Goal: Task Accomplishment & Management: Manage account settings

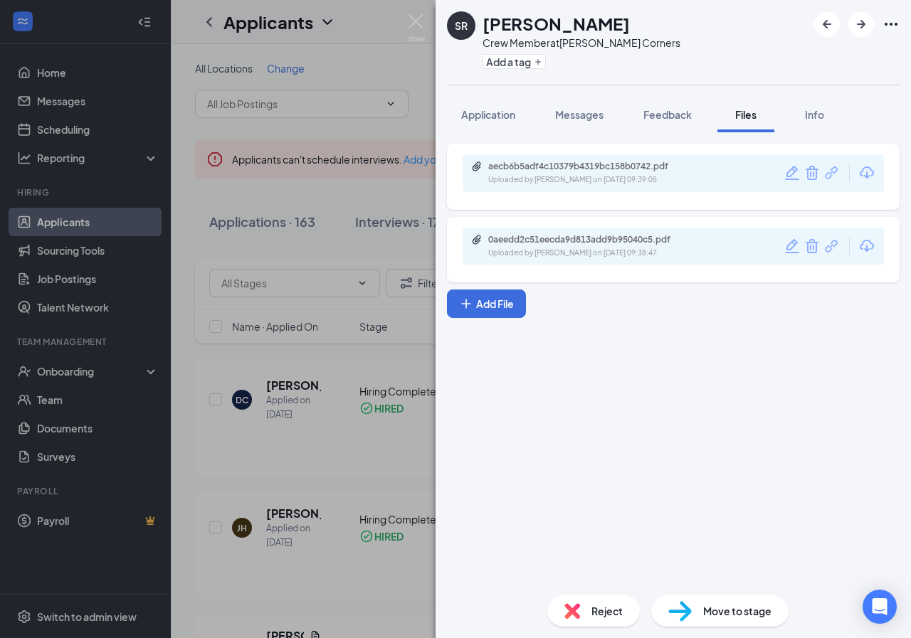
click at [349, 55] on div "SR Stephanie Riselvato Crew Member at Troutman Corners Add a tag Application Me…" at bounding box center [455, 319] width 911 height 638
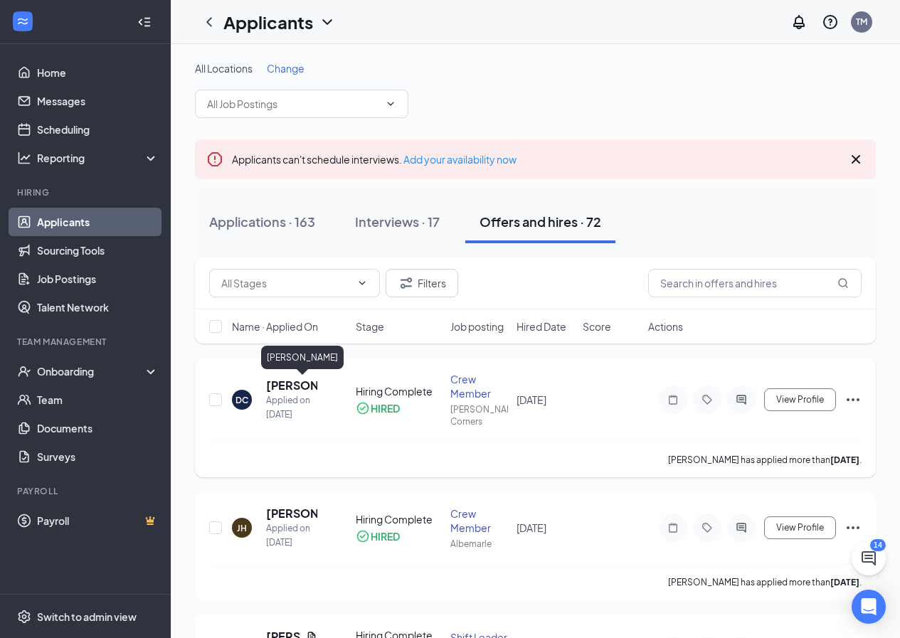
click at [284, 381] on h5 "[PERSON_NAME]" at bounding box center [291, 386] width 51 height 16
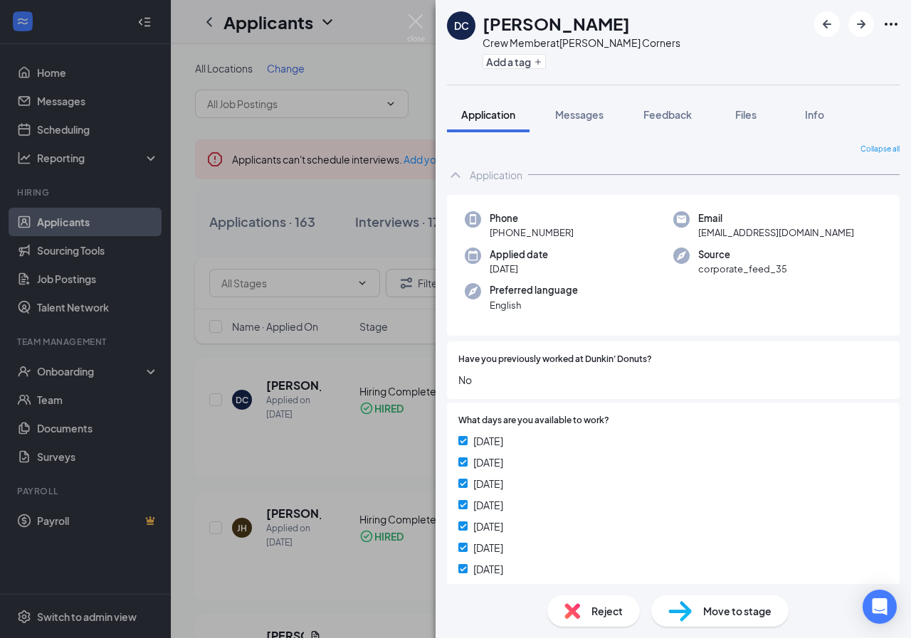
click at [177, 60] on div "DC Donte Cross Crew Member at Troutman Corners Add a tag Application Messages F…" at bounding box center [455, 319] width 911 height 638
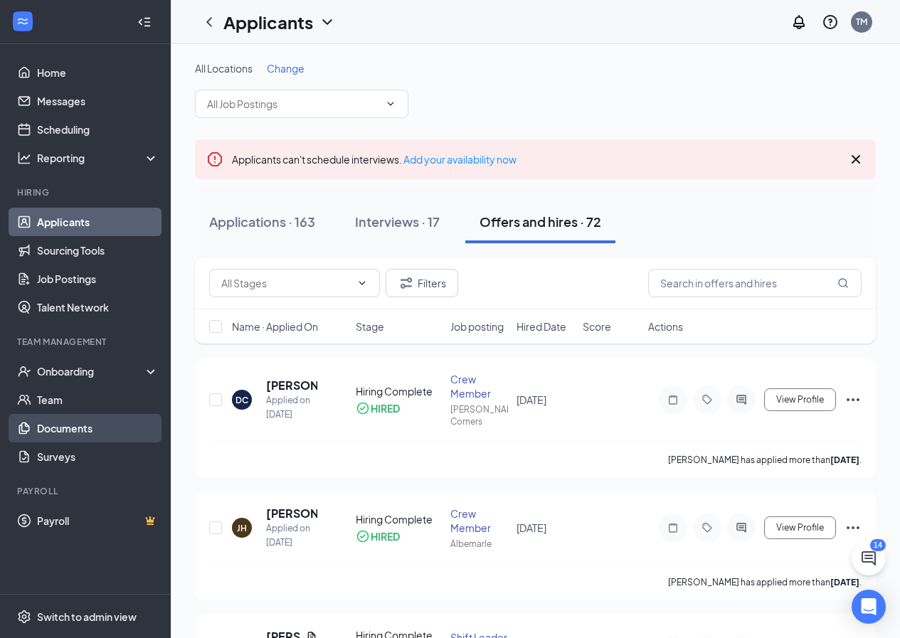
click at [72, 423] on link "Documents" at bounding box center [98, 428] width 122 height 28
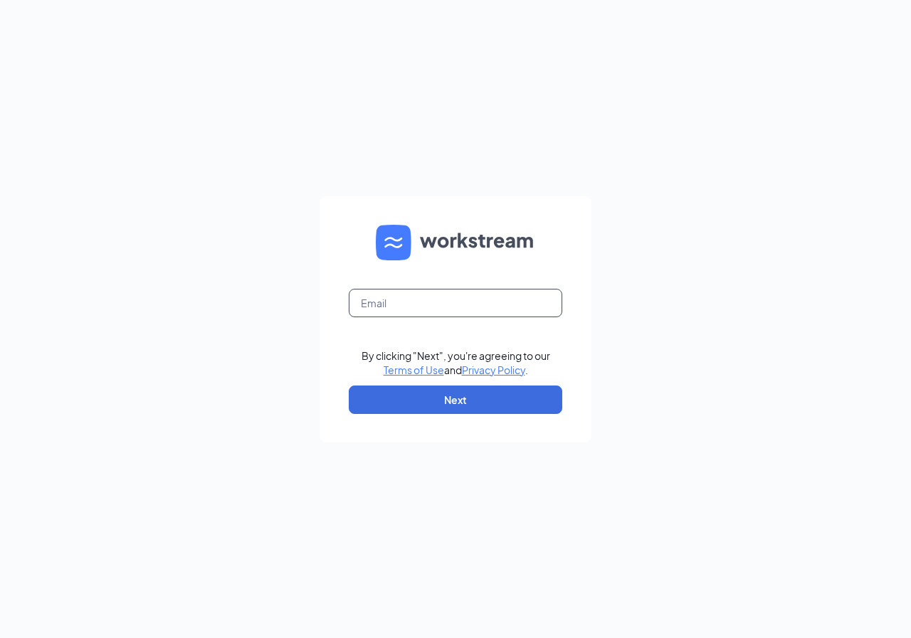
click at [396, 306] on input "text" at bounding box center [455, 303] width 213 height 28
type input "tmccoy@ddcoastal.com"
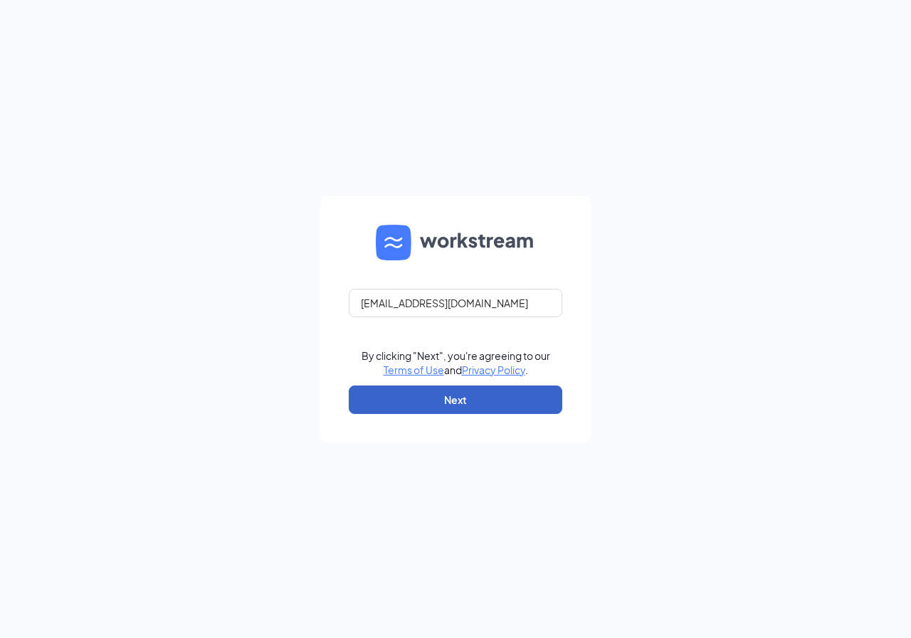
click at [470, 407] on button "Next" at bounding box center [455, 400] width 213 height 28
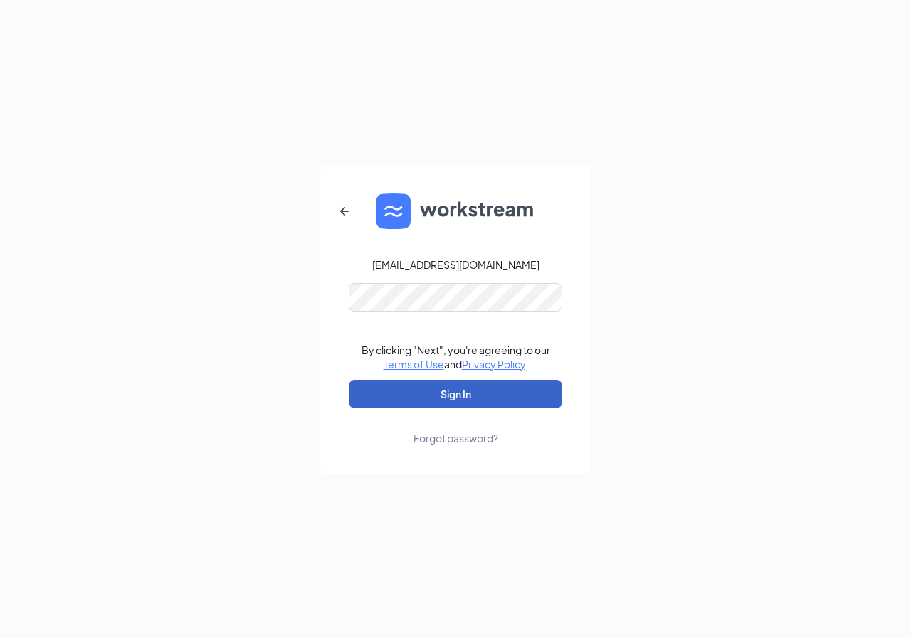
click at [483, 387] on button "Sign In" at bounding box center [455, 394] width 213 height 28
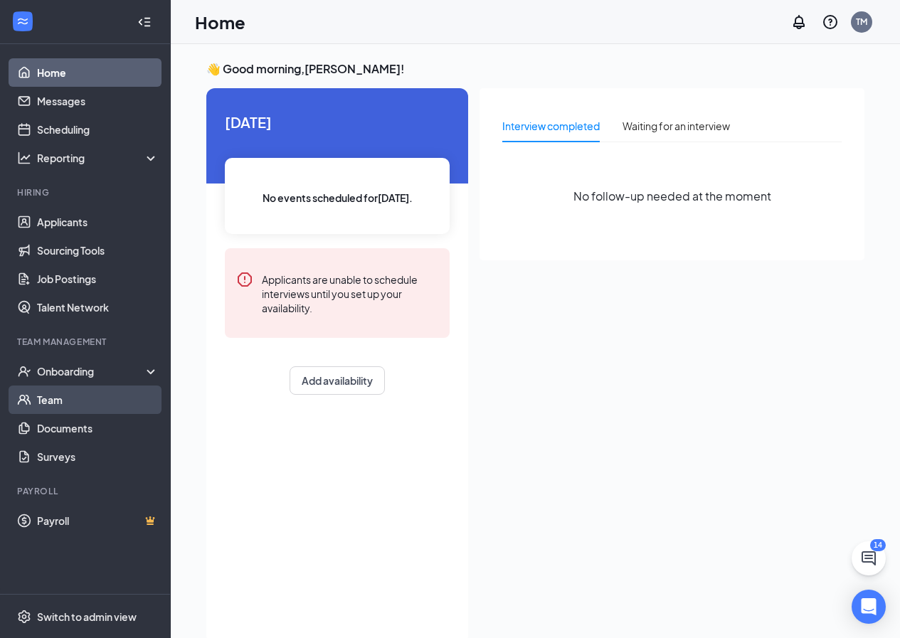
click at [53, 396] on link "Team" at bounding box center [98, 400] width 122 height 28
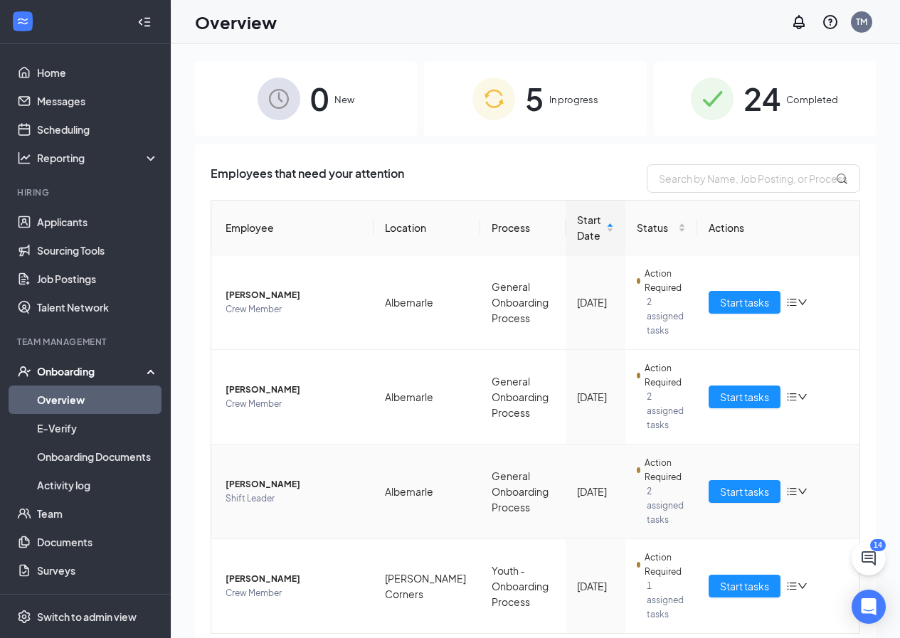
scroll to position [64, 0]
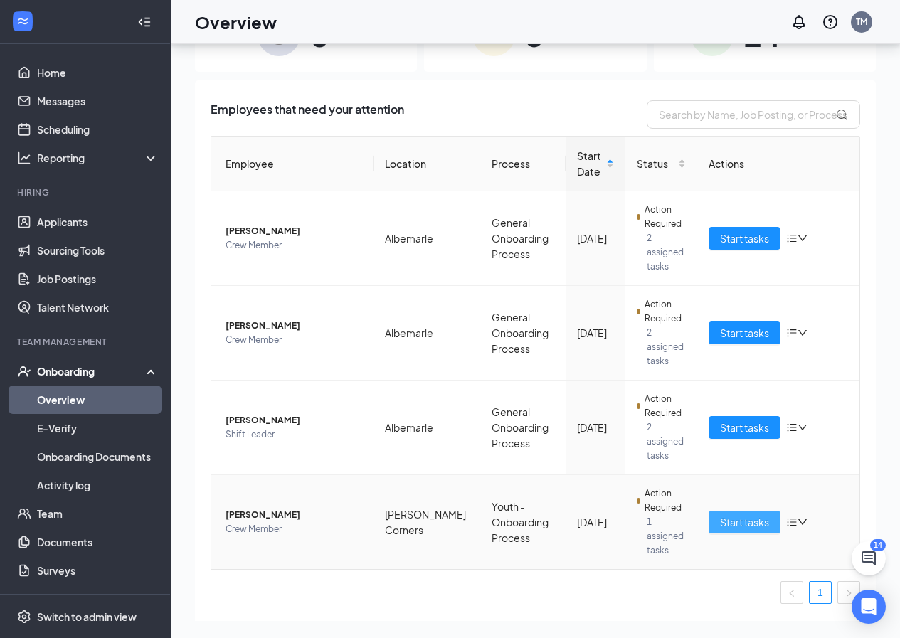
click at [734, 514] on span "Start tasks" at bounding box center [744, 522] width 49 height 16
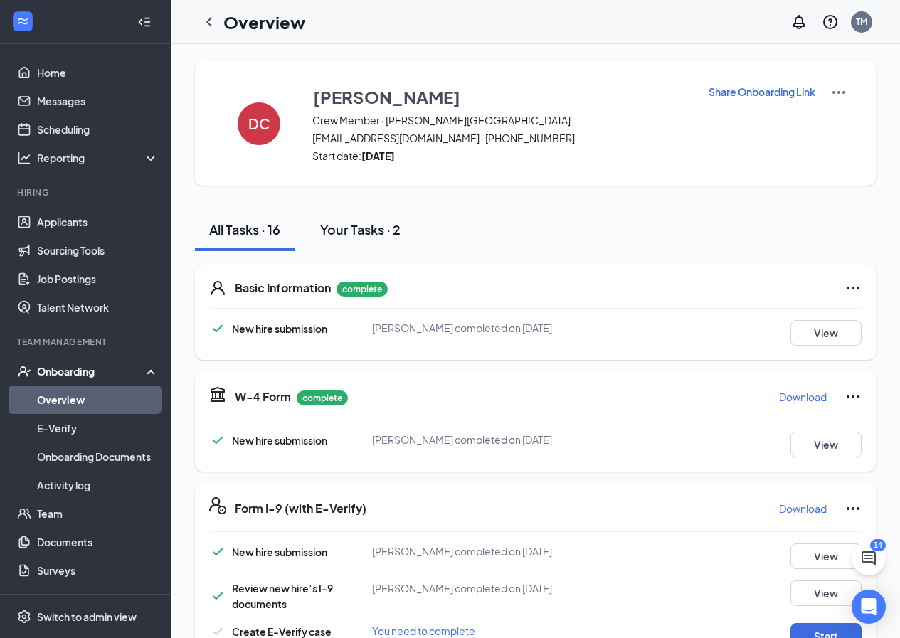
click at [378, 239] on button "Your Tasks · 2" at bounding box center [360, 229] width 109 height 43
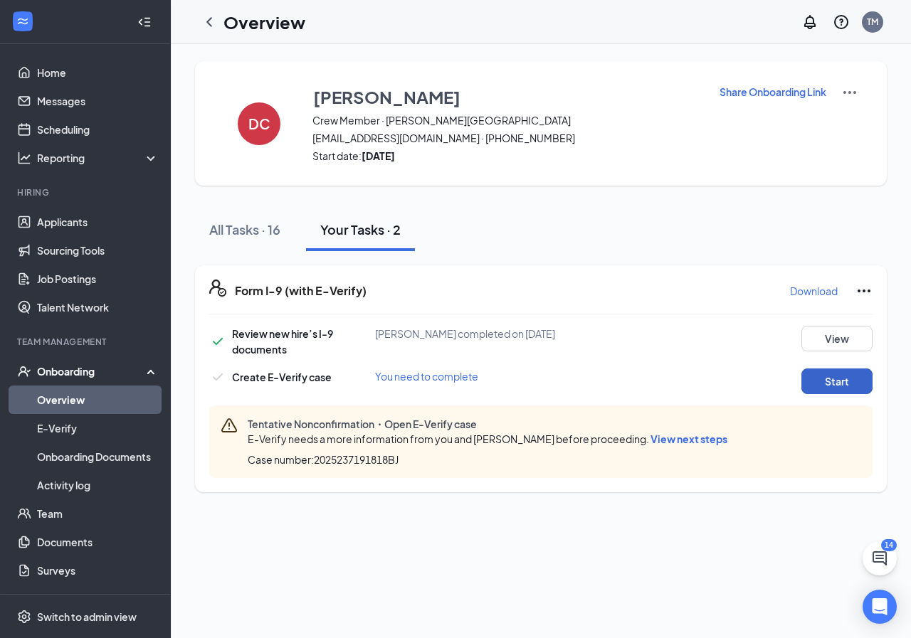
click at [822, 386] on button "Start" at bounding box center [836, 382] width 71 height 26
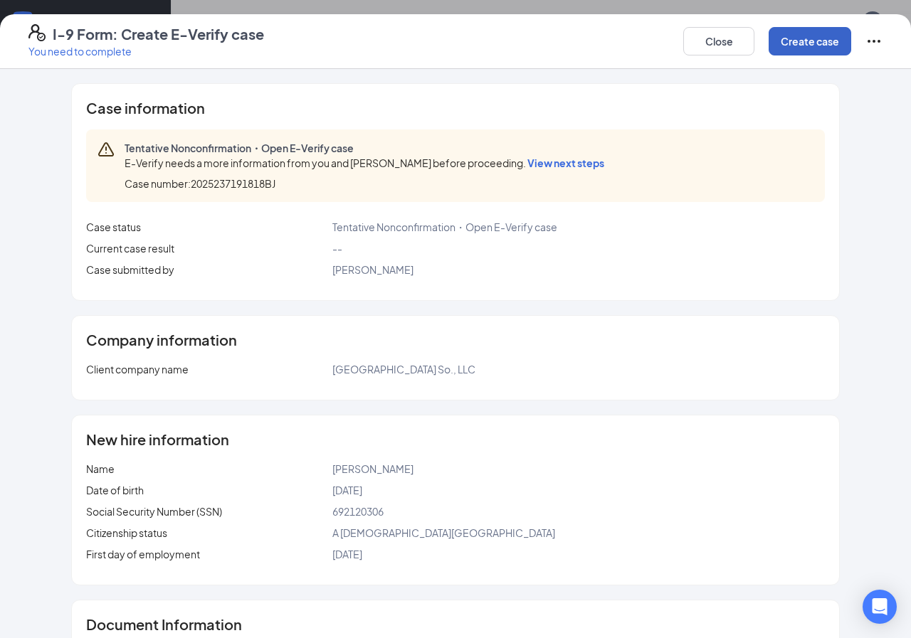
click at [799, 53] on button "Create case" at bounding box center [809, 41] width 83 height 28
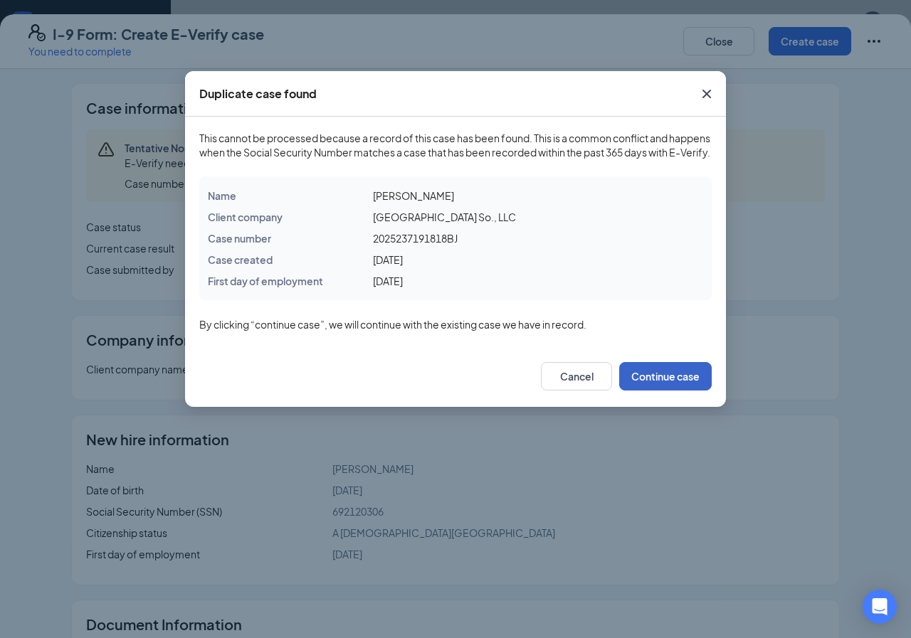
click at [667, 391] on button "Continue case" at bounding box center [665, 376] width 92 height 28
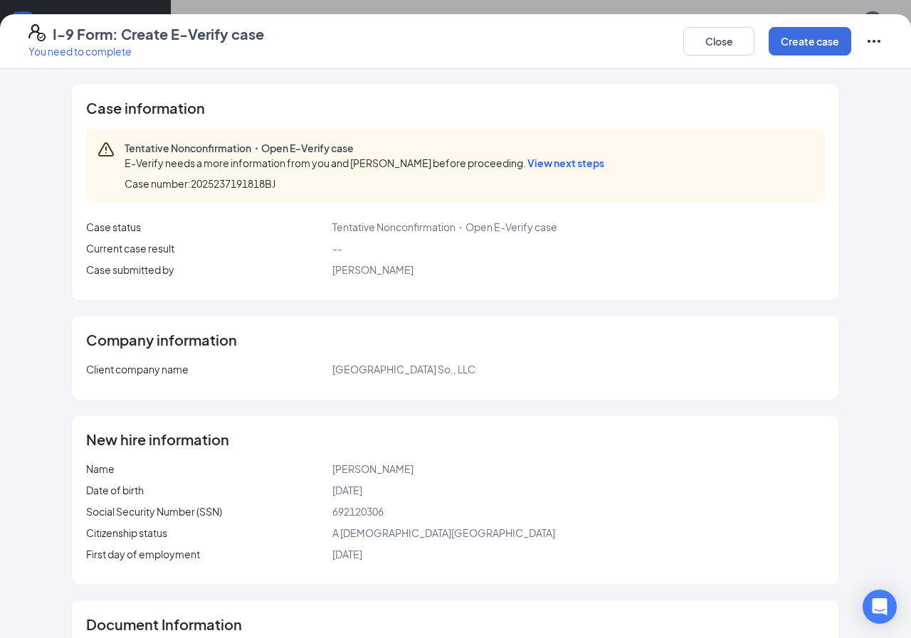
click at [550, 164] on span "View next steps" at bounding box center [565, 163] width 77 height 13
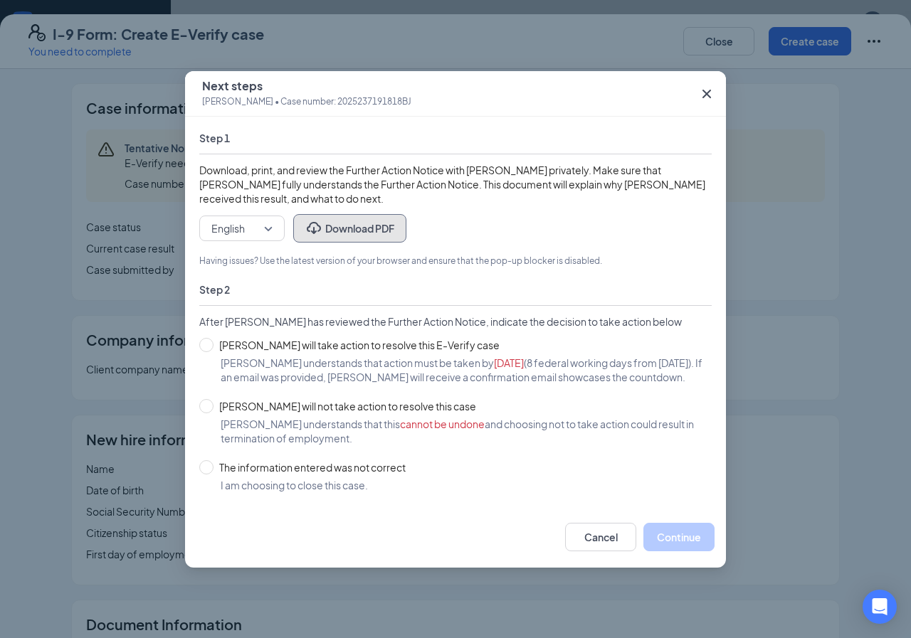
click at [361, 219] on button "Download PDF" at bounding box center [349, 228] width 113 height 28
click at [600, 568] on div "Cancel Continue" at bounding box center [455, 537] width 541 height 61
click at [598, 551] on button "Cancel" at bounding box center [600, 537] width 71 height 28
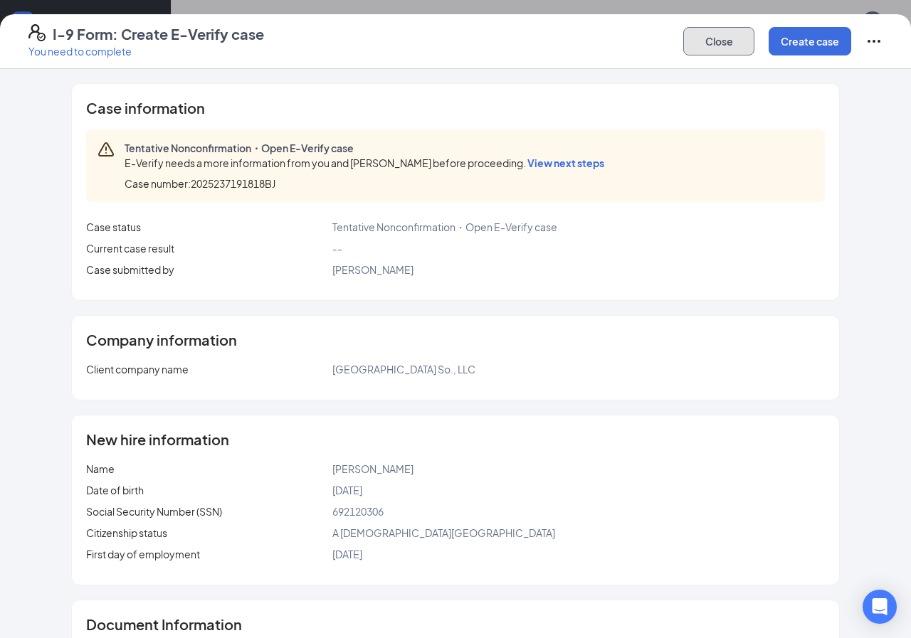
click at [721, 46] on button "Close" at bounding box center [718, 41] width 71 height 28
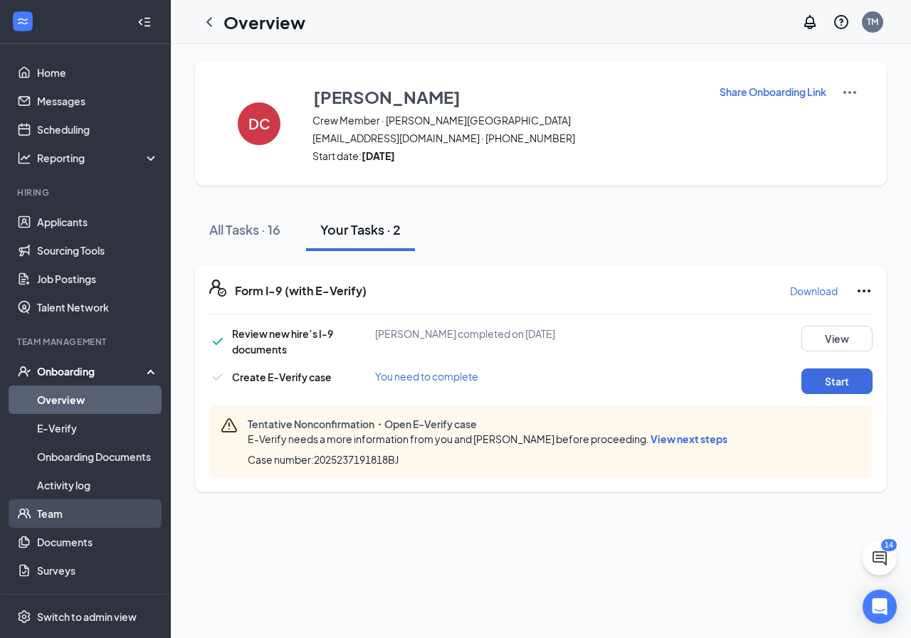
click at [58, 518] on link "Team" at bounding box center [98, 513] width 122 height 28
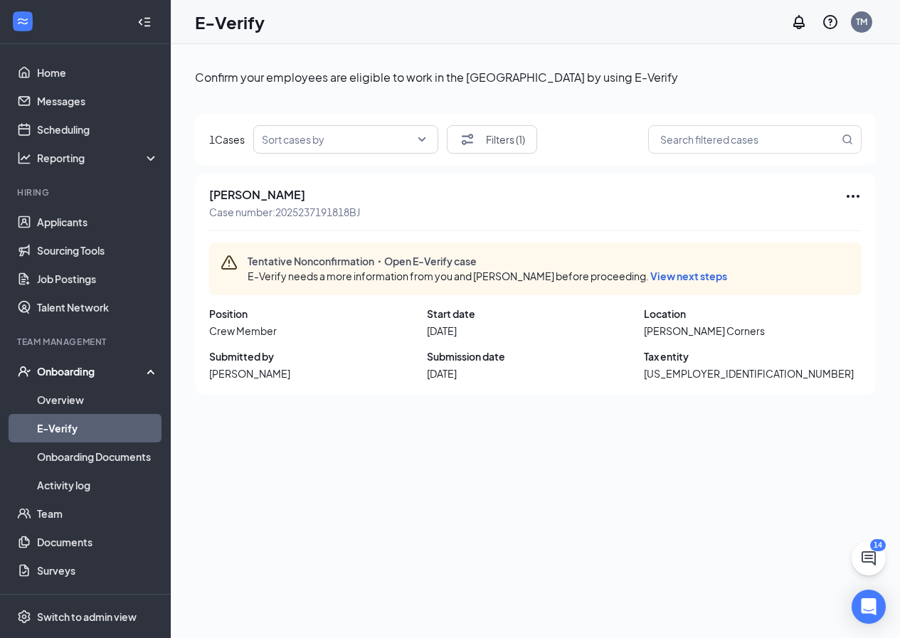
click at [667, 273] on span "View next steps" at bounding box center [688, 276] width 77 height 13
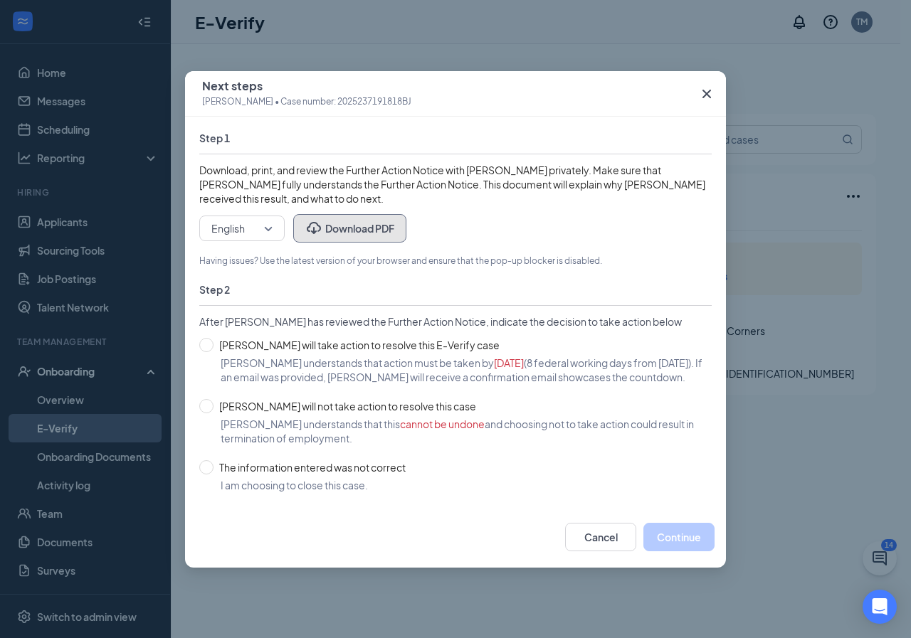
click at [364, 225] on button "Download PDF" at bounding box center [349, 228] width 113 height 28
click at [774, 363] on div "Next steps Donte Cross • Case number: 2025237191818BJ Step 1 Download, print, a…" at bounding box center [455, 319] width 911 height 638
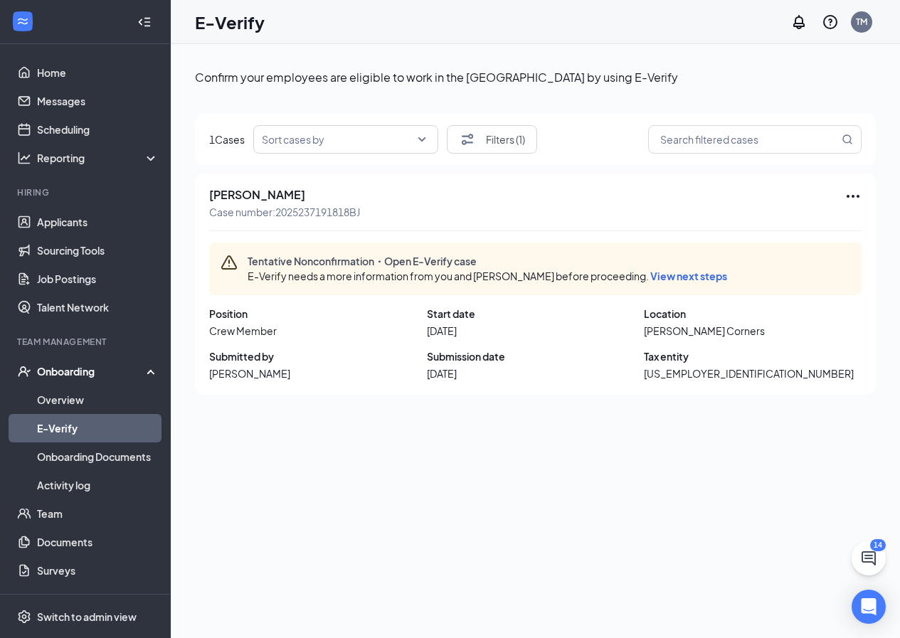
click at [852, 191] on icon "Ellipses" at bounding box center [852, 196] width 17 height 17
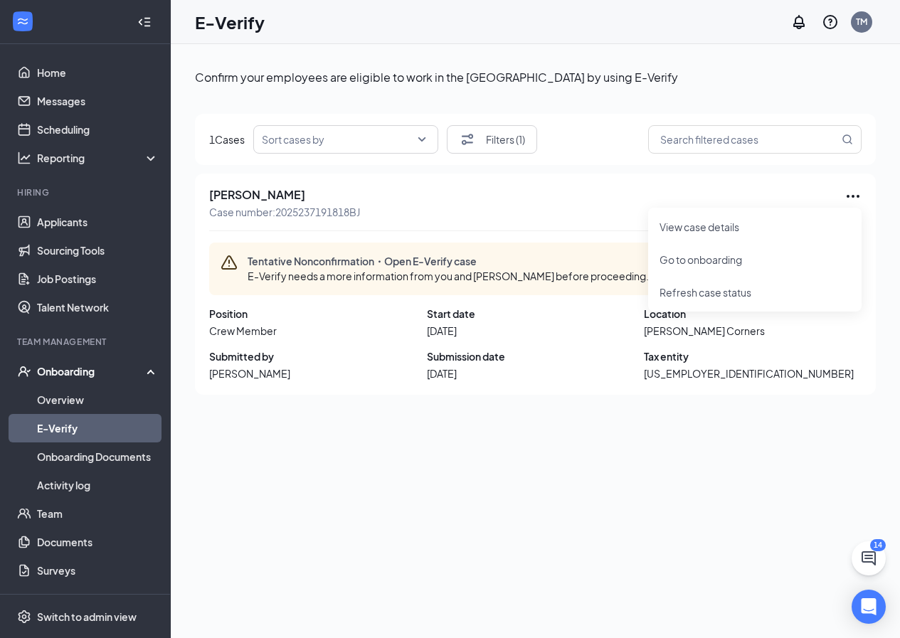
click at [700, 541] on div "Confirm your employees are eligible to work in the United States by using E-Ver…" at bounding box center [535, 373] width 681 height 624
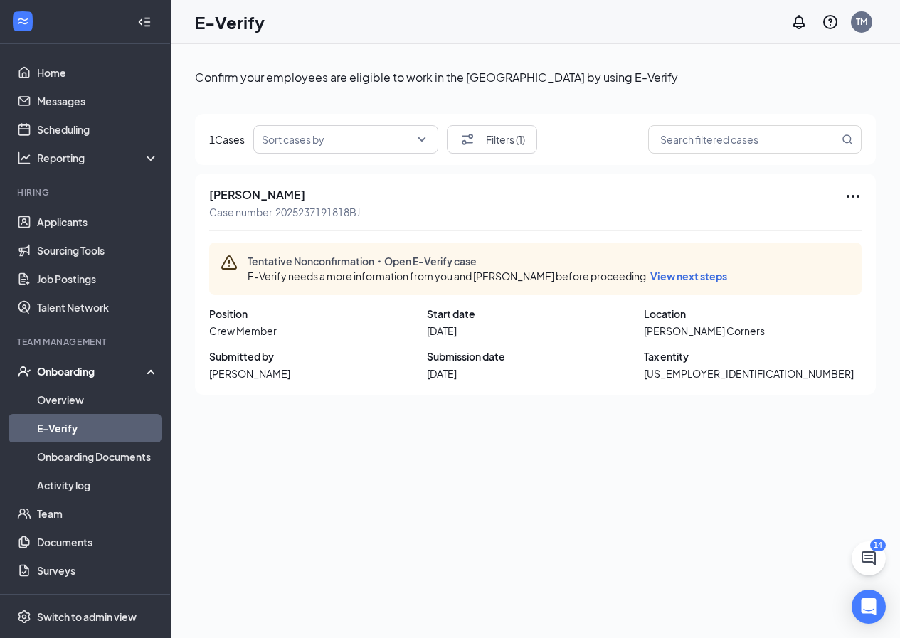
click at [852, 195] on icon "Ellipses" at bounding box center [852, 196] width 17 height 17
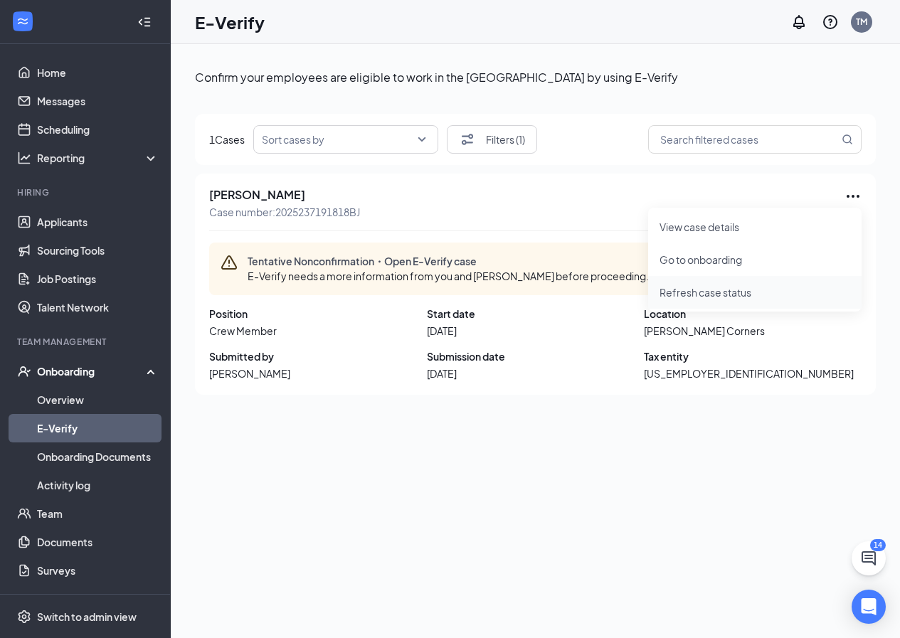
click at [724, 292] on span "Refresh case status" at bounding box center [755, 293] width 191 height 16
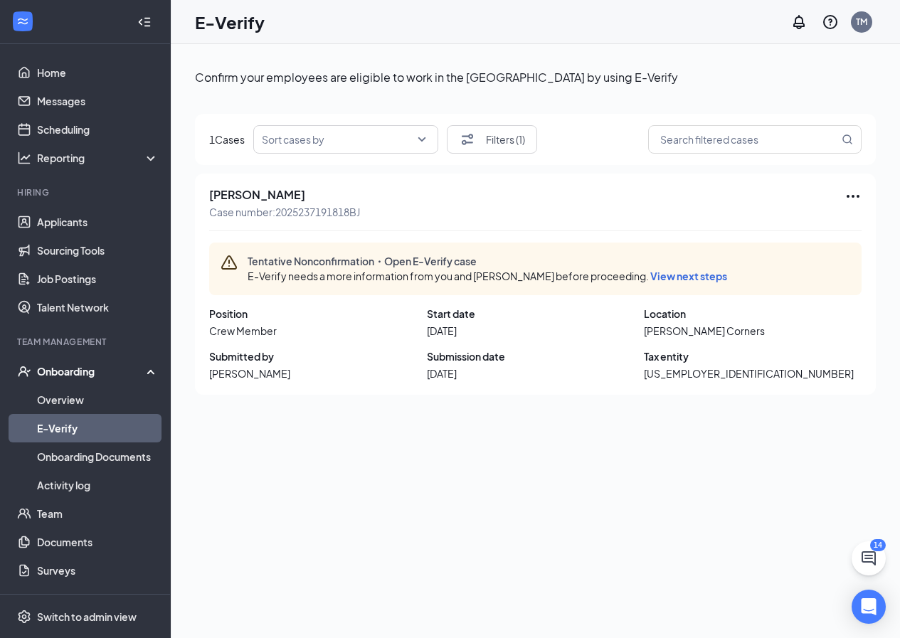
click at [60, 428] on link "E-Verify" at bounding box center [98, 428] width 122 height 28
click at [667, 274] on span "View next steps" at bounding box center [688, 276] width 77 height 13
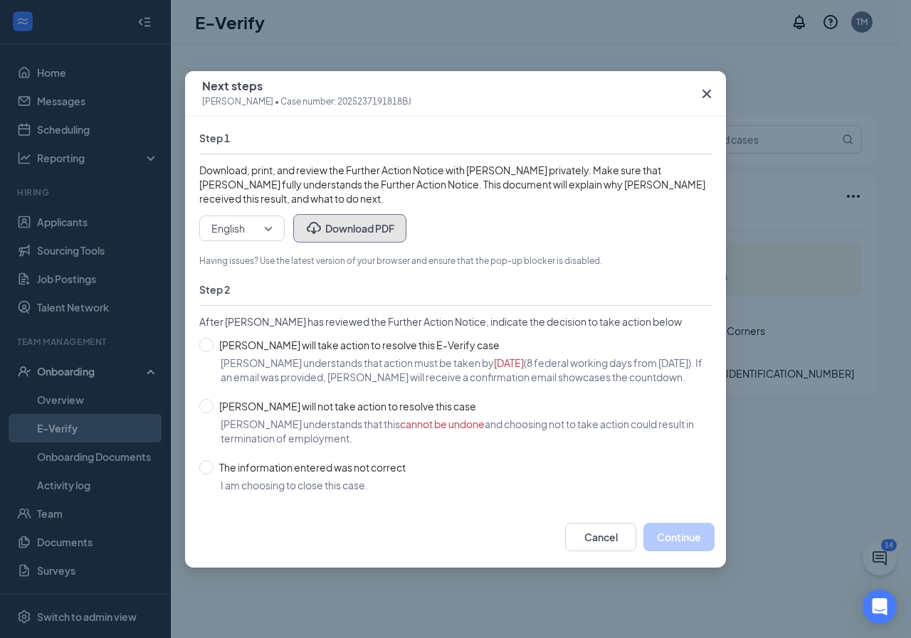
click at [364, 239] on button "Download PDF" at bounding box center [349, 228] width 113 height 28
click at [843, 366] on div "Next steps Donte Cross • Case number: 2025237191818BJ Step 1 Download, print, a…" at bounding box center [455, 319] width 911 height 638
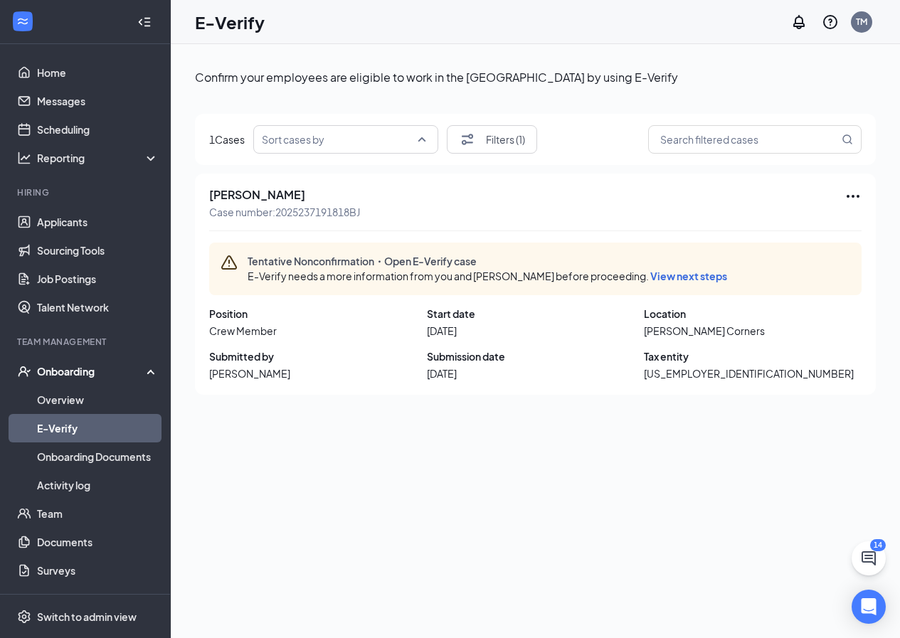
click at [418, 141] on input "search" at bounding box center [341, 139] width 158 height 27
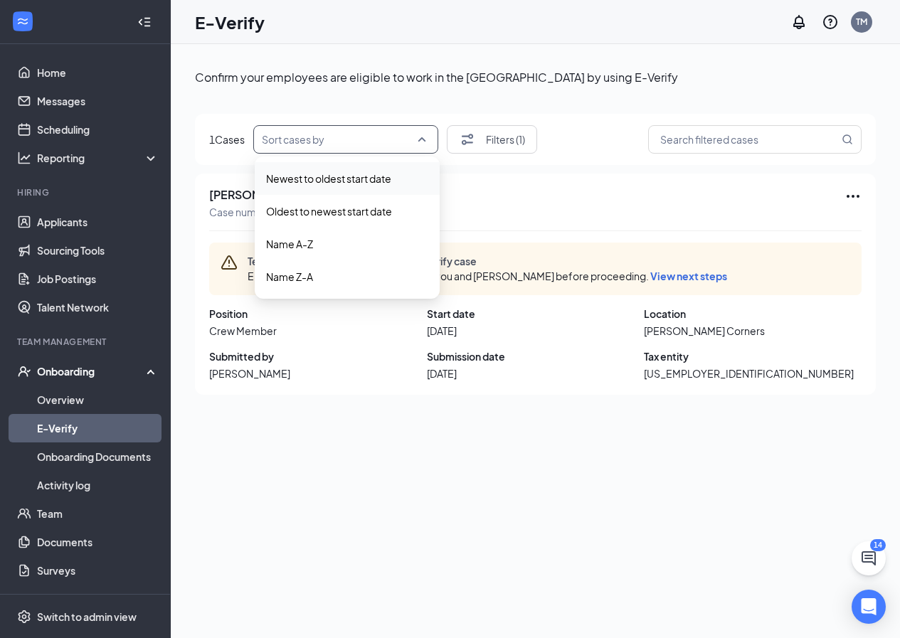
click at [386, 178] on span "Newest to oldest start date" at bounding box center [328, 179] width 125 height 16
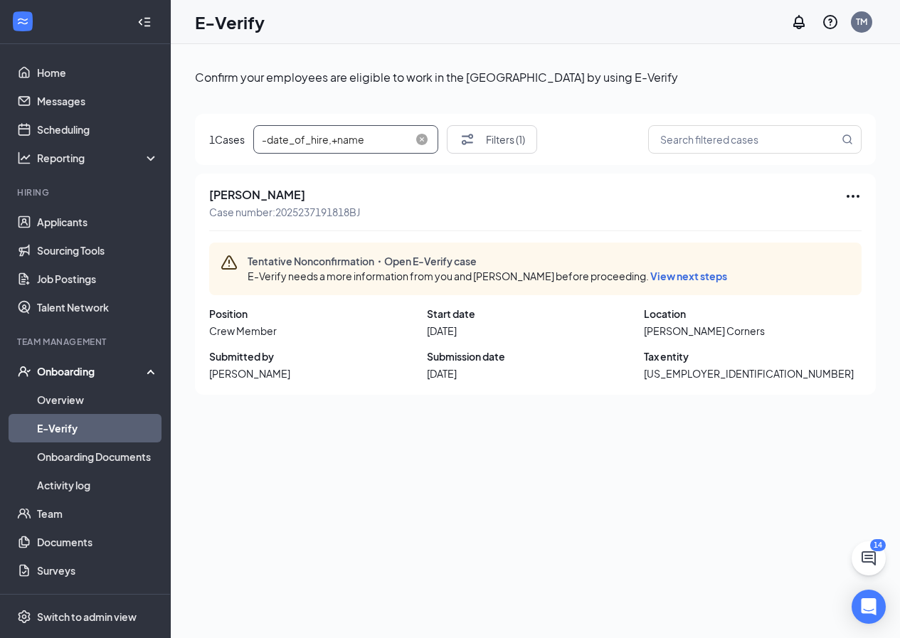
click at [422, 130] on span "-date_of_hire,+name" at bounding box center [346, 139] width 168 height 27
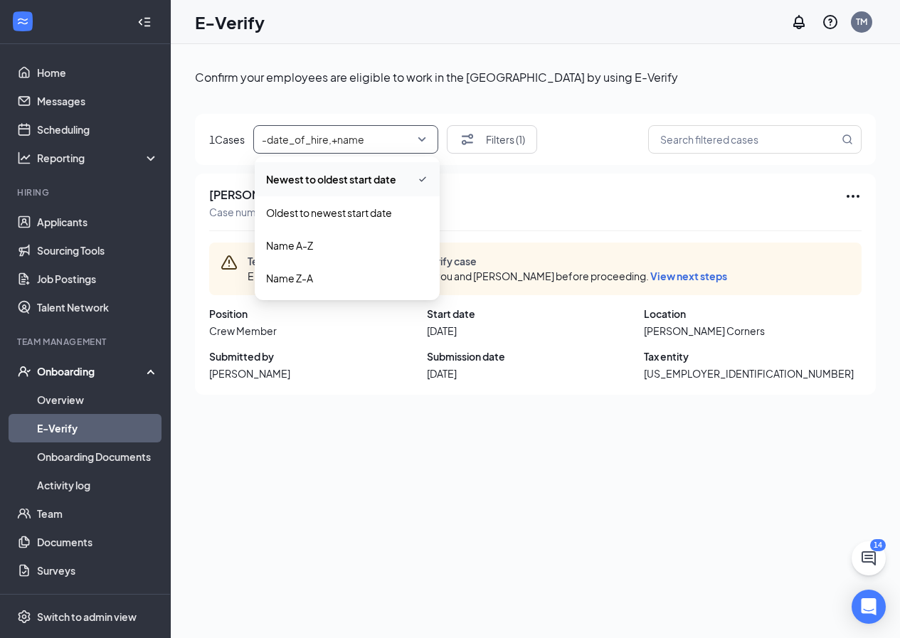
click at [534, 175] on div "Donte Cross Case number: 2025237191818BJ Tentative Nonconfirmation・Open E-Verif…" at bounding box center [535, 284] width 681 height 221
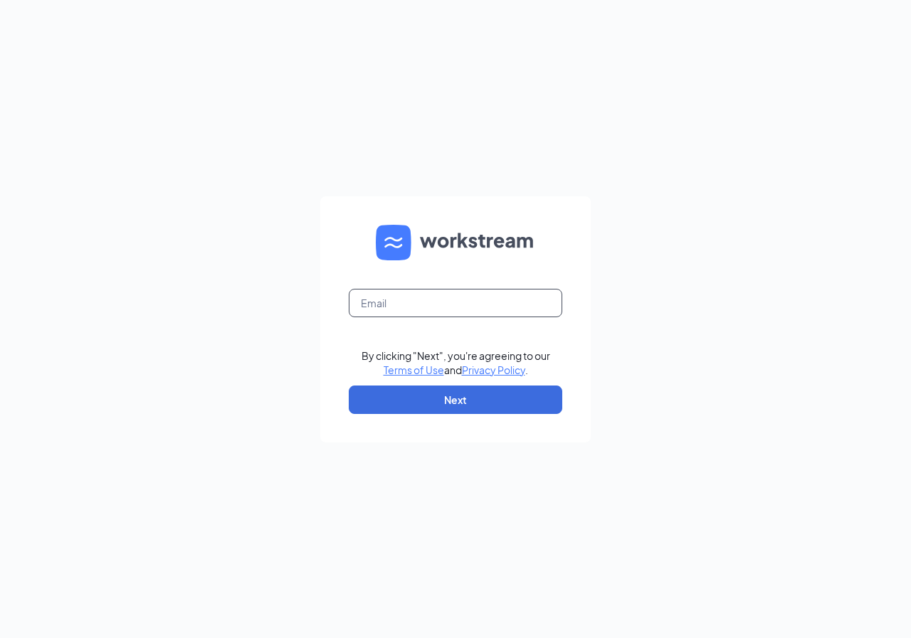
click at [370, 300] on input "text" at bounding box center [455, 303] width 213 height 28
type input "tmccoy@ddcoastal.com"
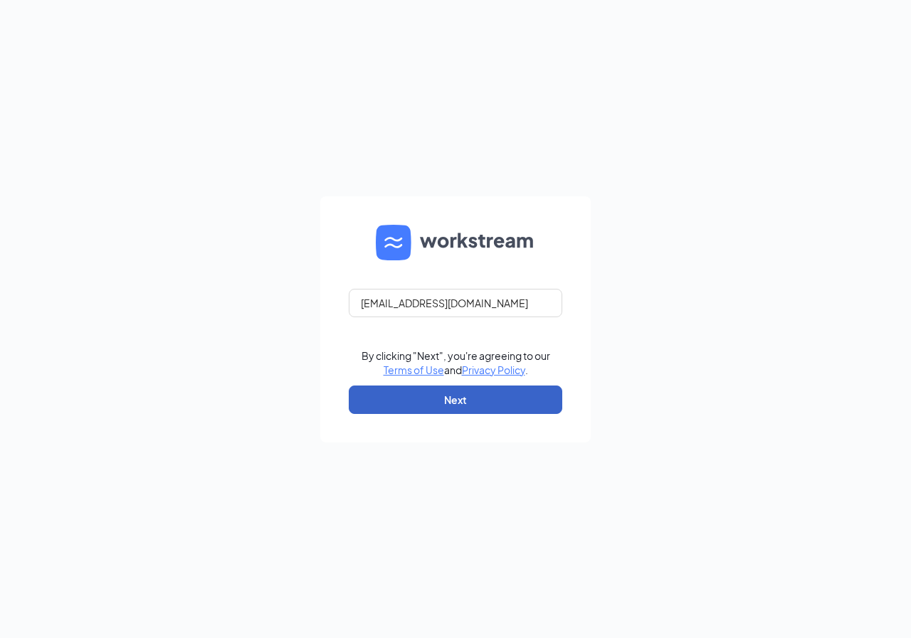
click at [472, 398] on button "Next" at bounding box center [455, 400] width 213 height 28
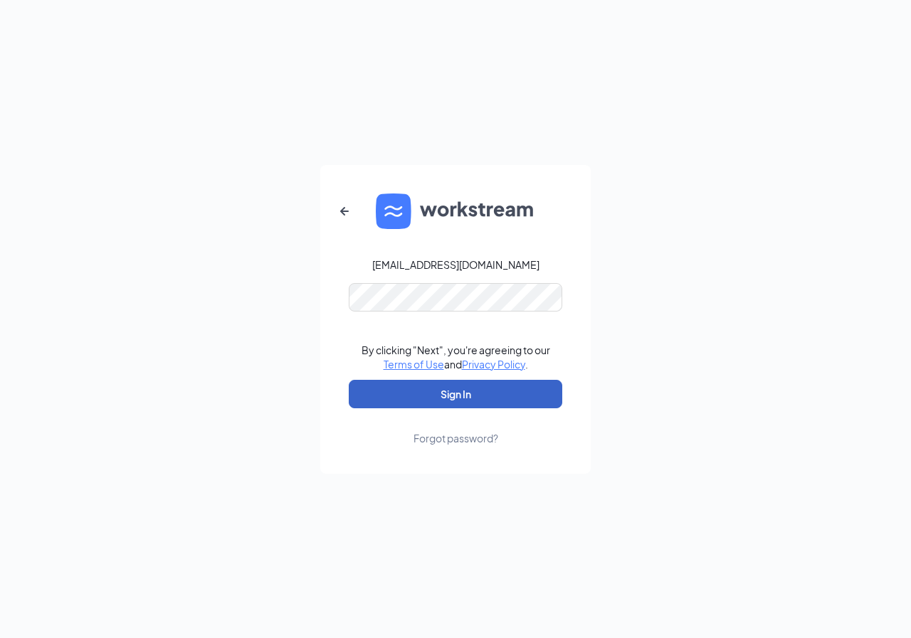
click at [477, 396] on button "Sign In" at bounding box center [455, 394] width 213 height 28
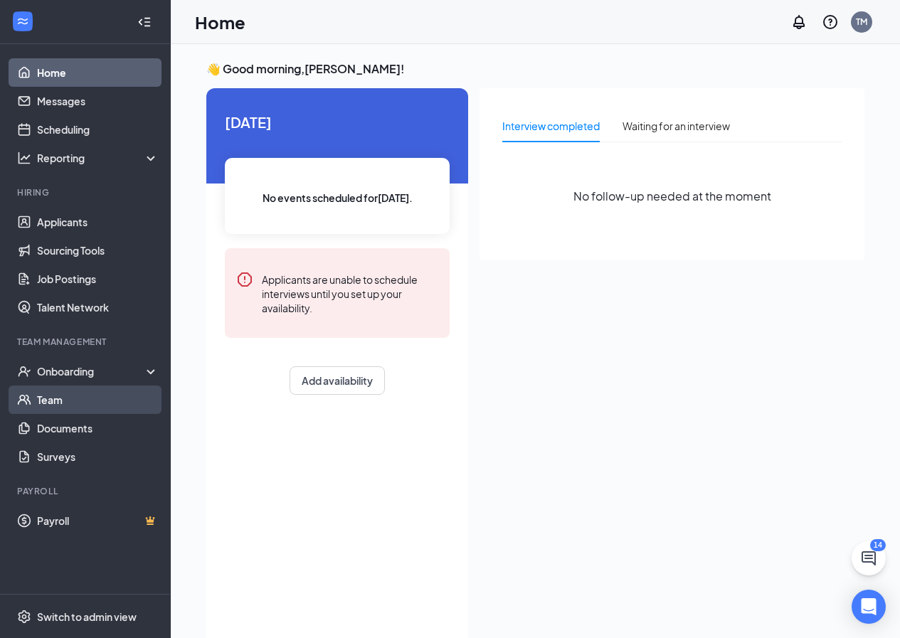
click at [44, 401] on link "Team" at bounding box center [98, 400] width 122 height 28
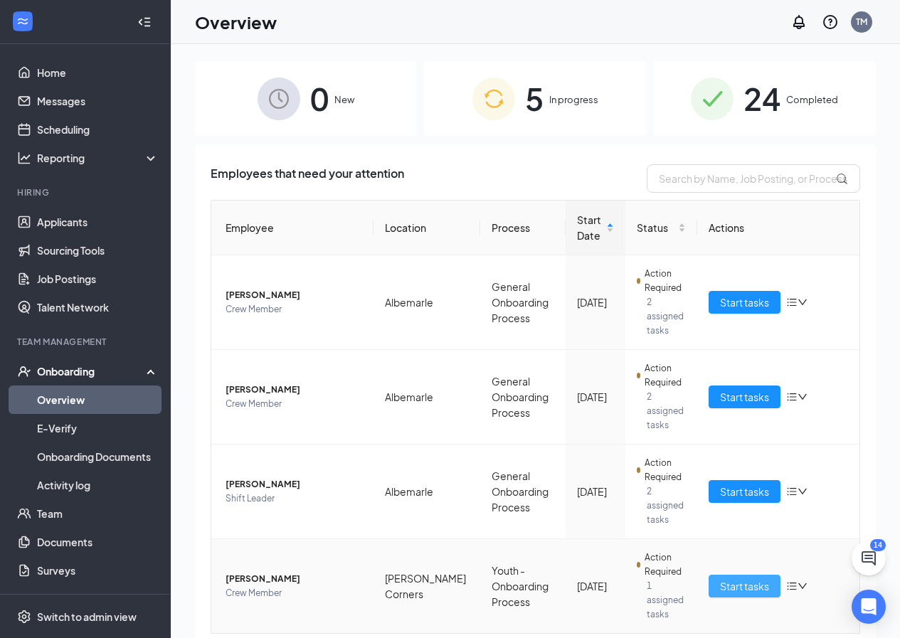
click at [748, 578] on span "Start tasks" at bounding box center [744, 586] width 49 height 16
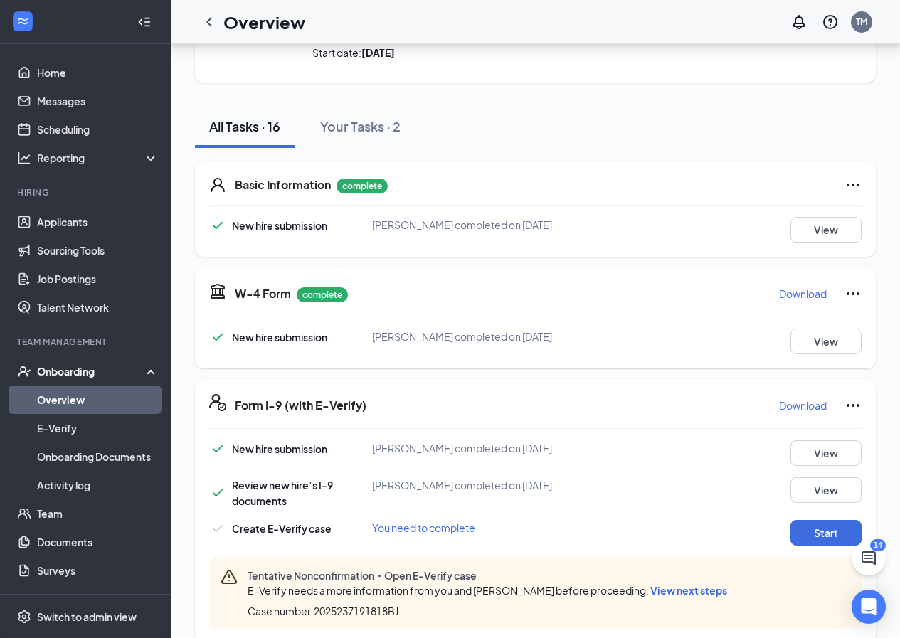
scroll to position [142, 0]
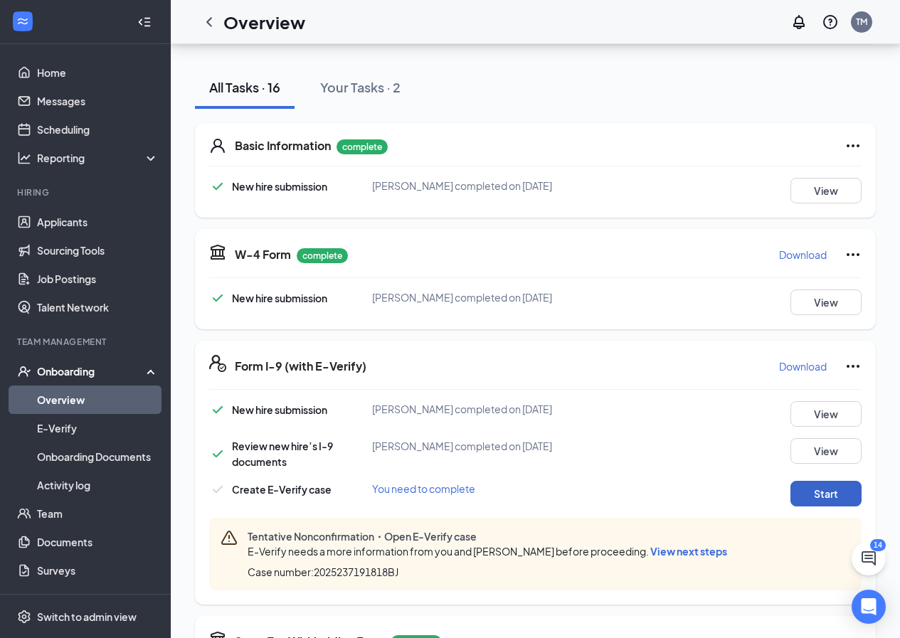
click at [806, 504] on button "Start" at bounding box center [825, 494] width 71 height 26
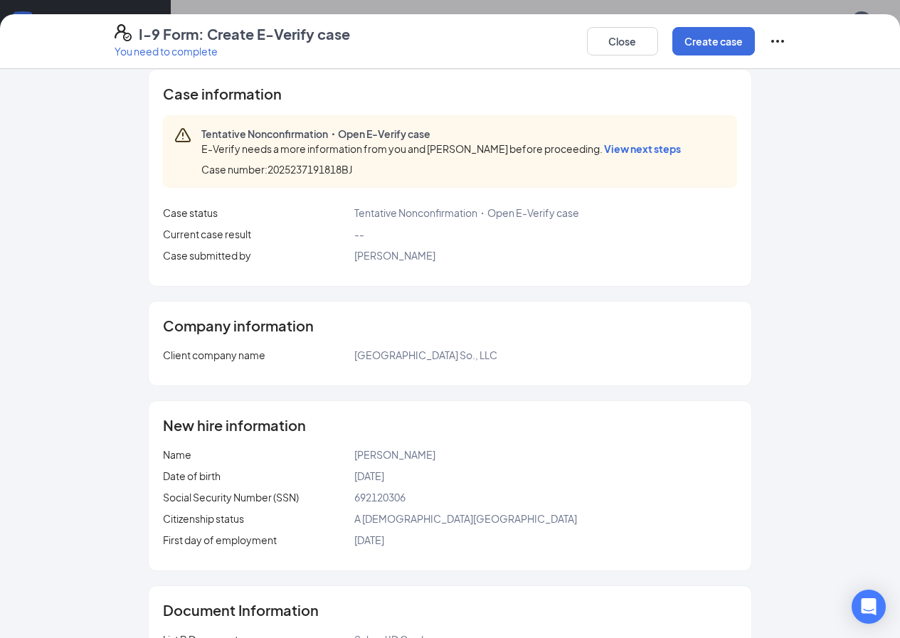
scroll to position [0, 0]
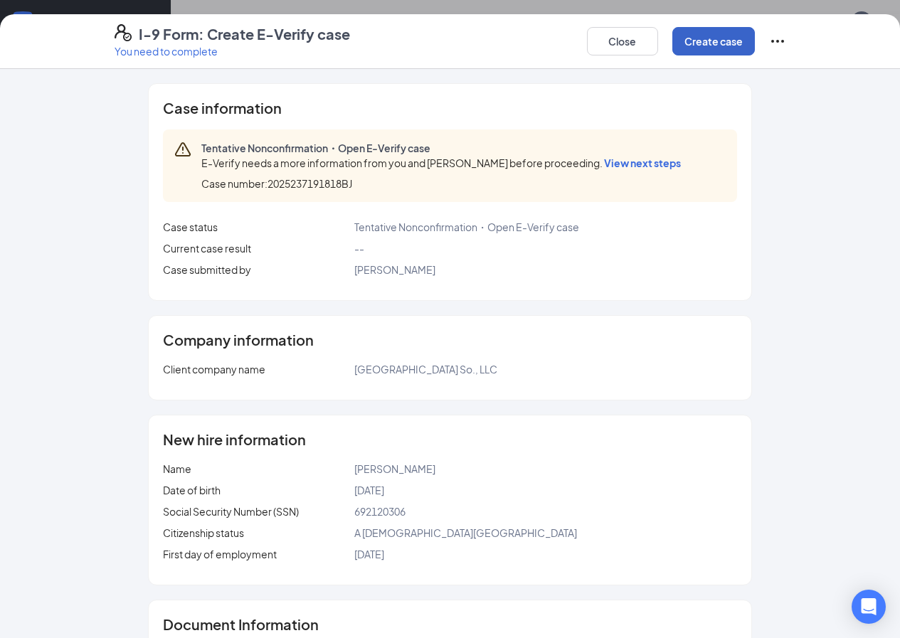
click at [755, 39] on button "Create case" at bounding box center [713, 41] width 83 height 28
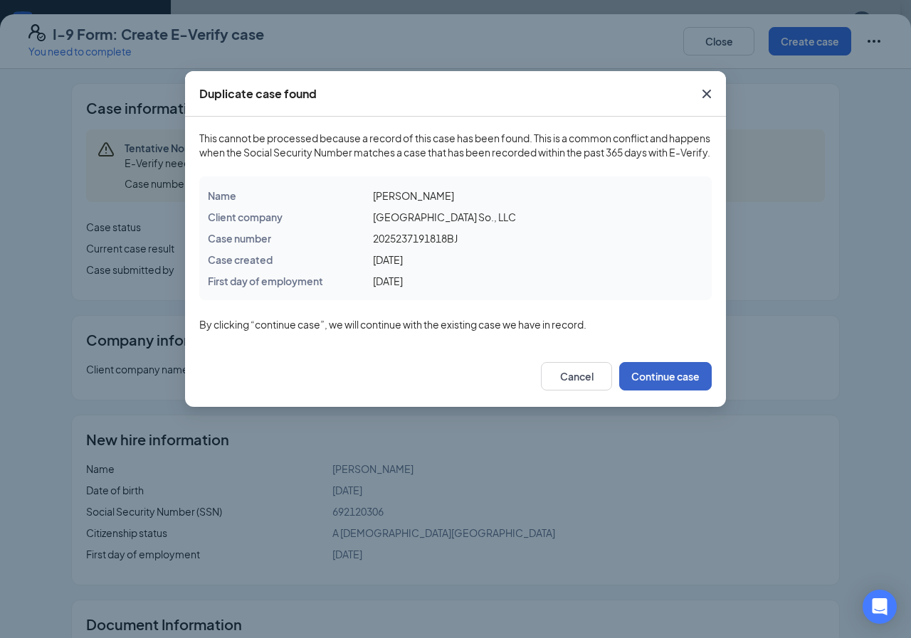
click at [678, 391] on button "Continue case" at bounding box center [665, 376] width 92 height 28
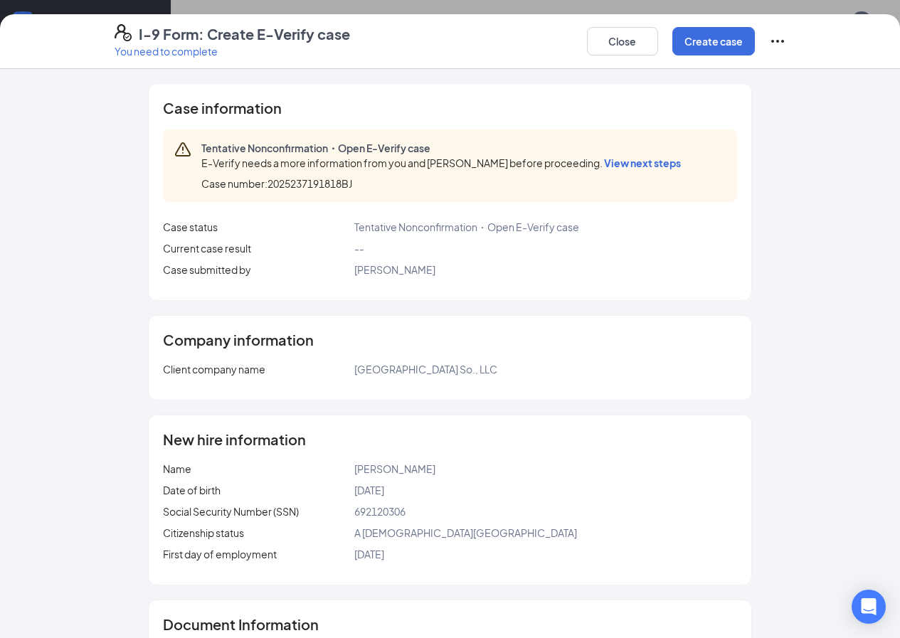
click at [604, 161] on span "View next steps" at bounding box center [642, 163] width 77 height 13
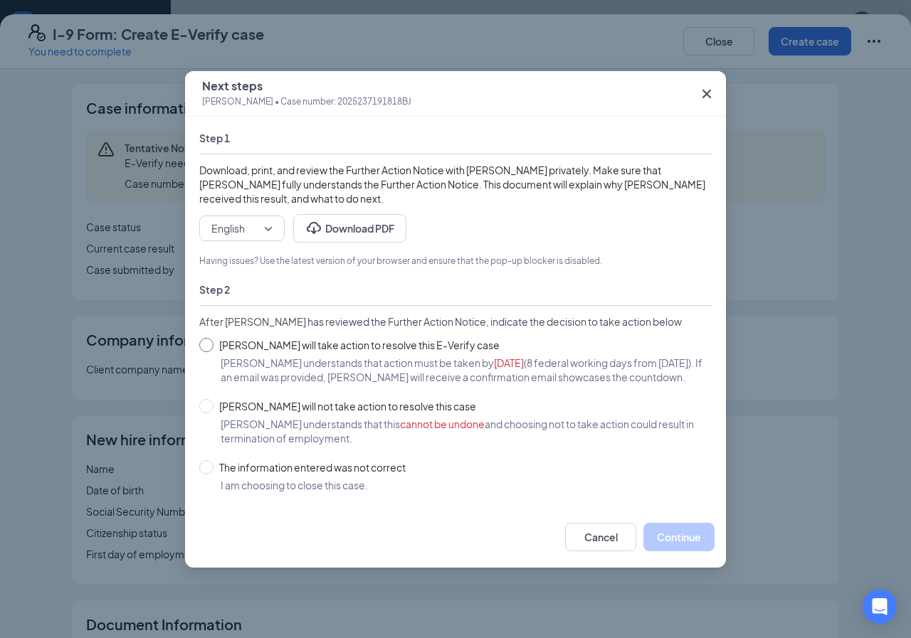
click at [202, 344] on input "Donte Cross will take action to resolve this E-Verify case" at bounding box center [206, 345] width 14 height 14
radio input "true"
click at [671, 549] on button "Continue" at bounding box center [678, 537] width 71 height 28
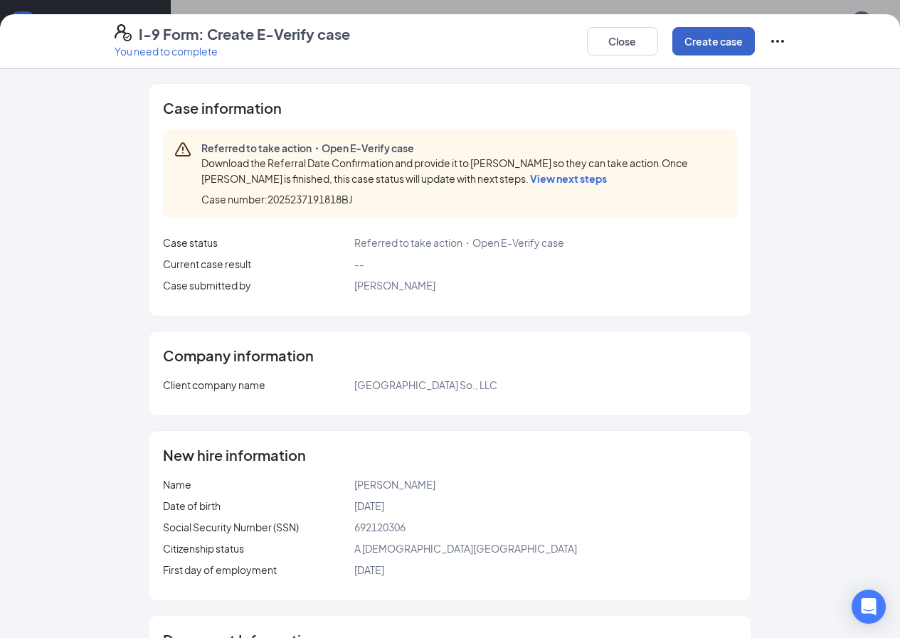
click at [755, 43] on button "Create case" at bounding box center [713, 41] width 83 height 28
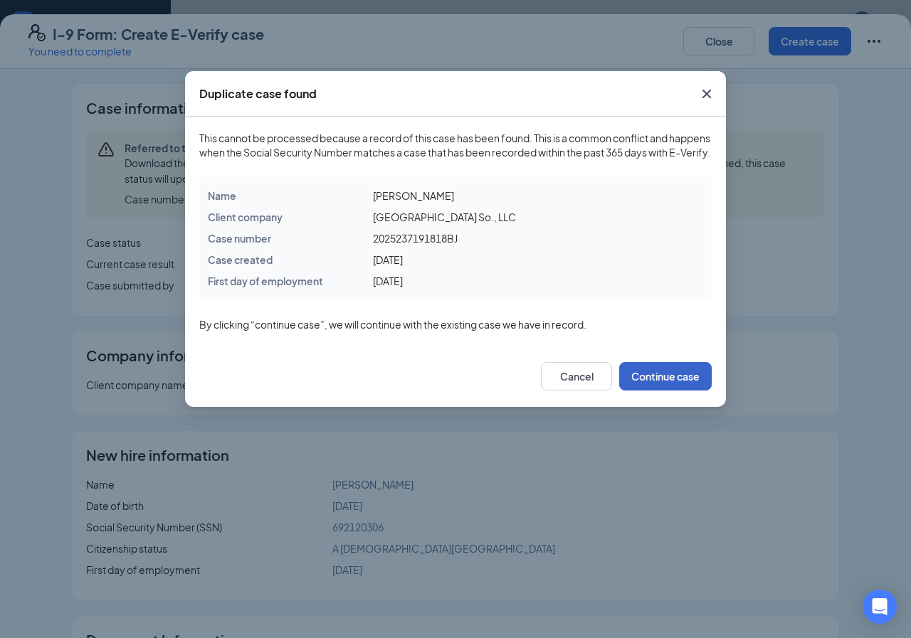
click at [662, 391] on button "Continue case" at bounding box center [665, 376] width 92 height 28
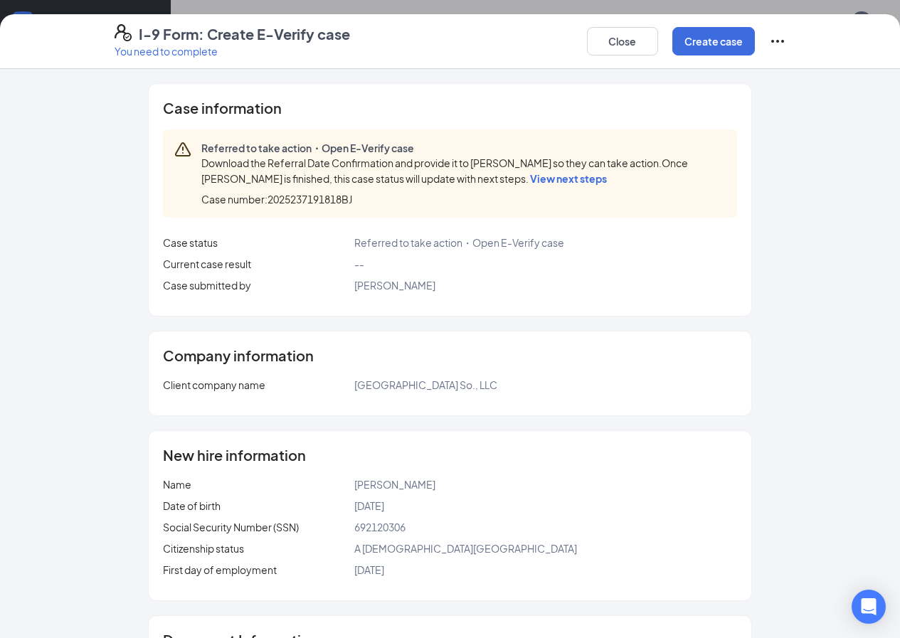
click at [786, 37] on icon "Ellipses" at bounding box center [777, 41] width 17 height 17
drag, startPoint x: 842, startPoint y: 209, endPoint x: 733, endPoint y: 134, distance: 132.4
click at [815, 209] on div "Case information Referred to take action・Open E-Verify case Download the Referr…" at bounding box center [450, 470] width 729 height 775
click at [658, 47] on button "Close" at bounding box center [622, 41] width 71 height 28
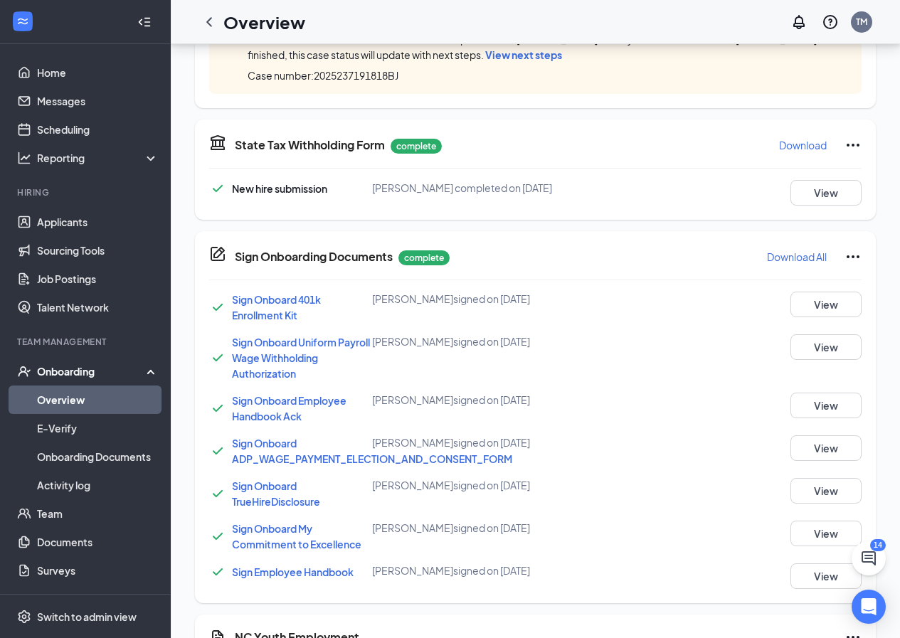
scroll to position [601, 0]
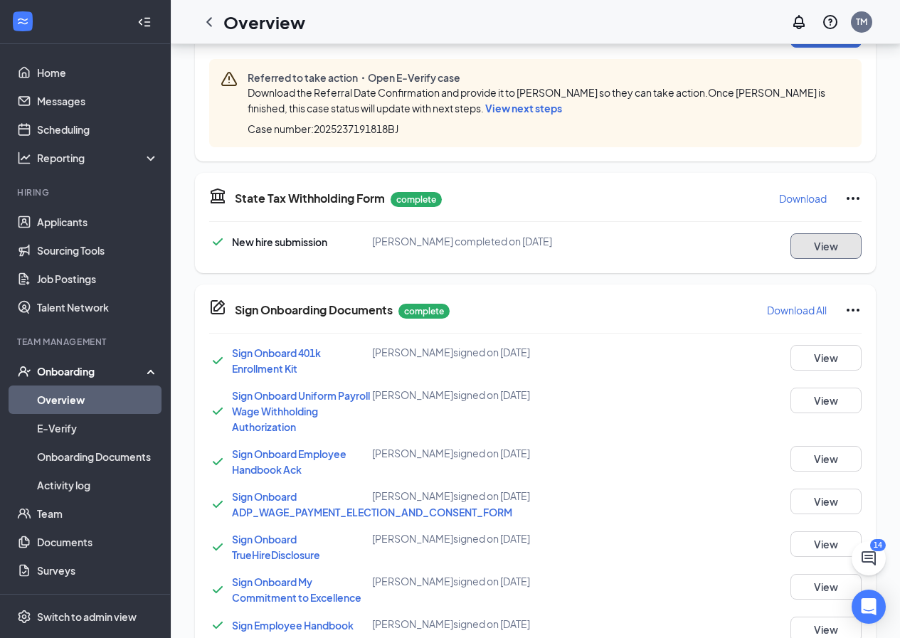
click at [821, 240] on button "View" at bounding box center [825, 246] width 71 height 26
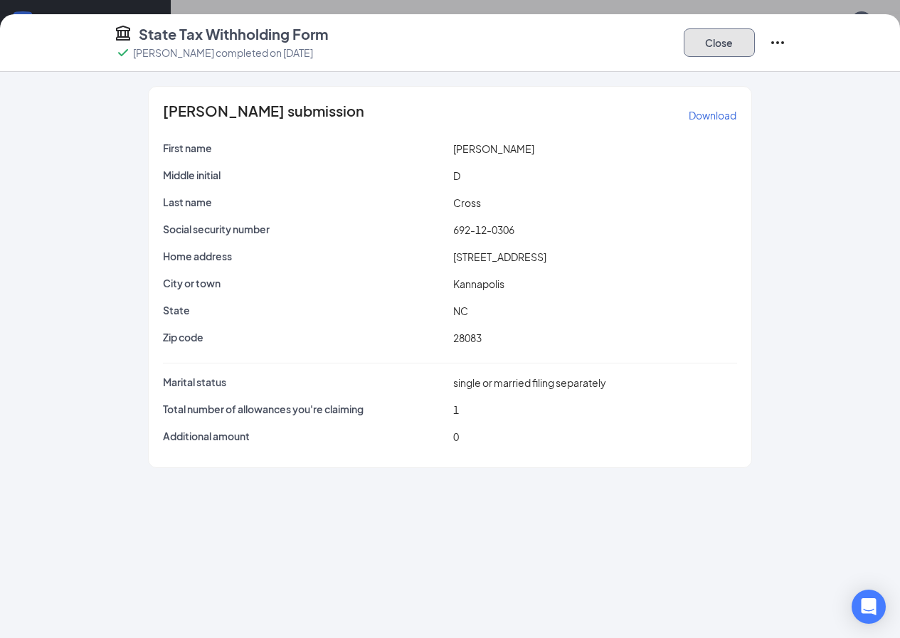
click at [755, 45] on button "Close" at bounding box center [719, 42] width 71 height 28
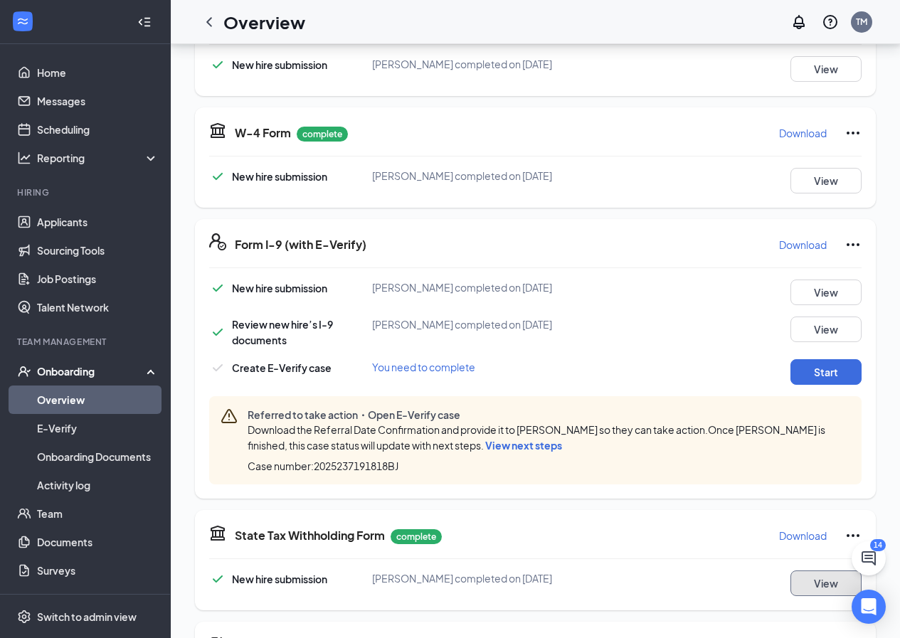
scroll to position [245, 0]
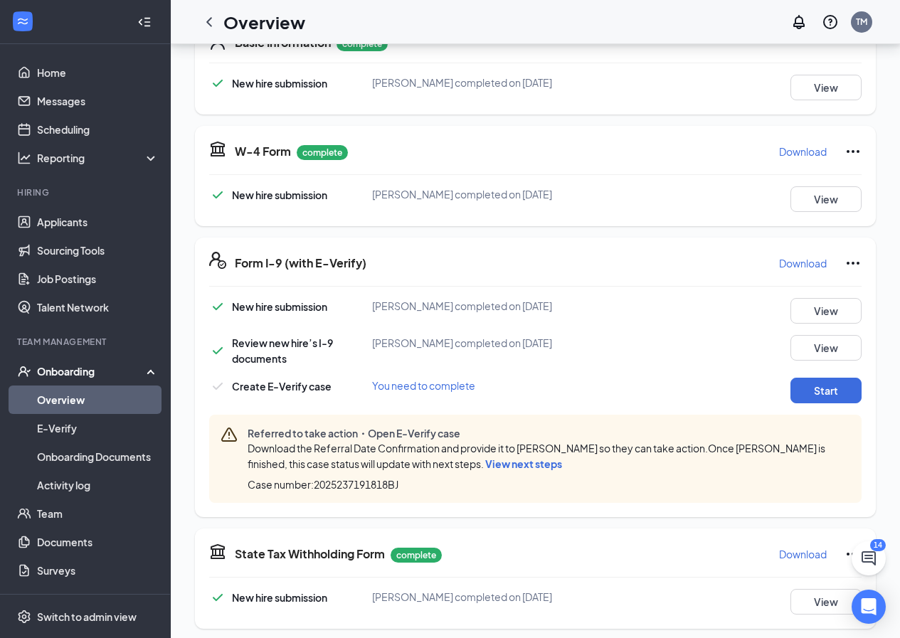
click at [485, 465] on span "View next steps" at bounding box center [523, 463] width 77 height 13
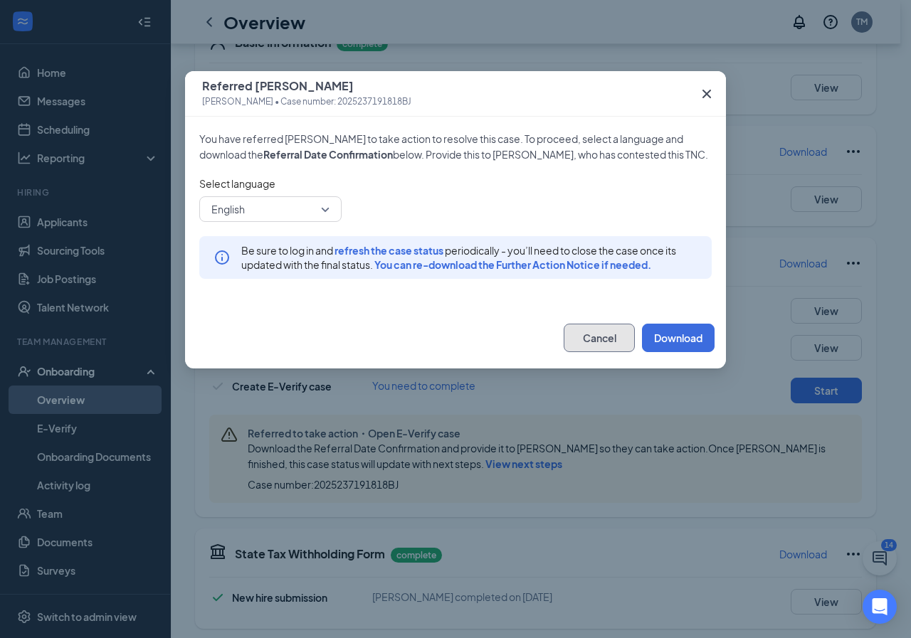
click at [588, 345] on button "Cancel" at bounding box center [598, 338] width 71 height 28
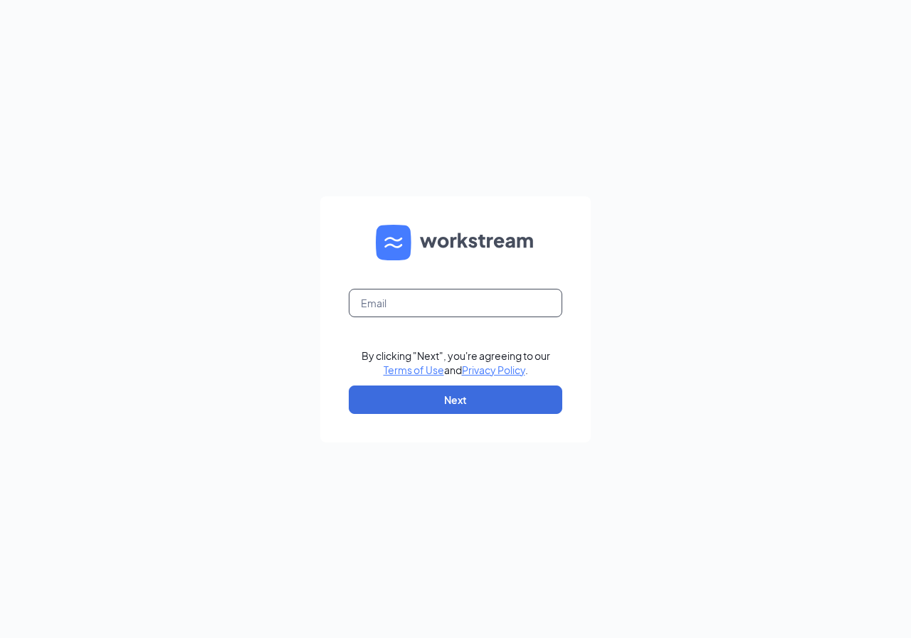
click at [409, 303] on input "text" at bounding box center [455, 303] width 213 height 28
type input "[EMAIL_ADDRESS][DOMAIN_NAME]"
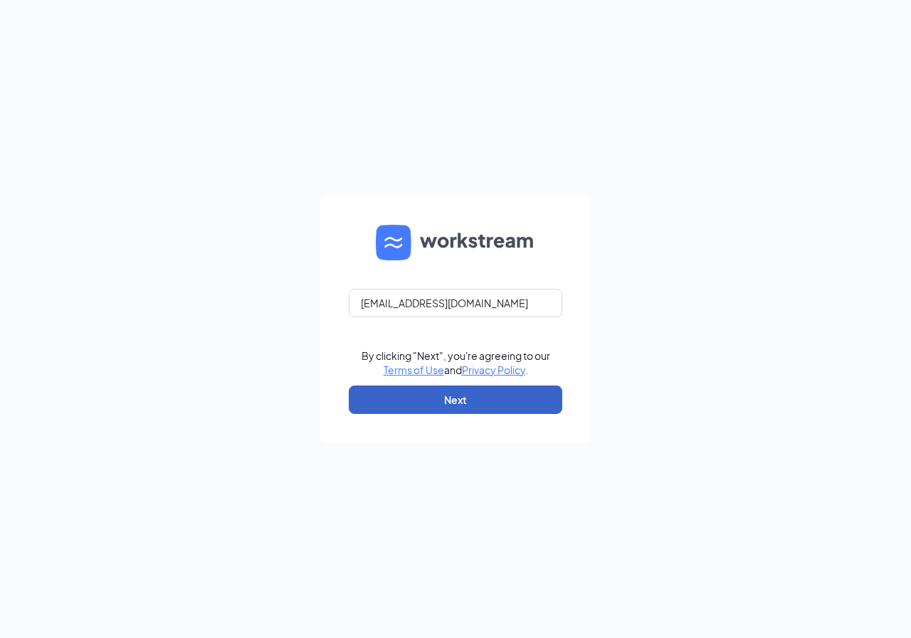
click at [475, 402] on button "Next" at bounding box center [455, 400] width 213 height 28
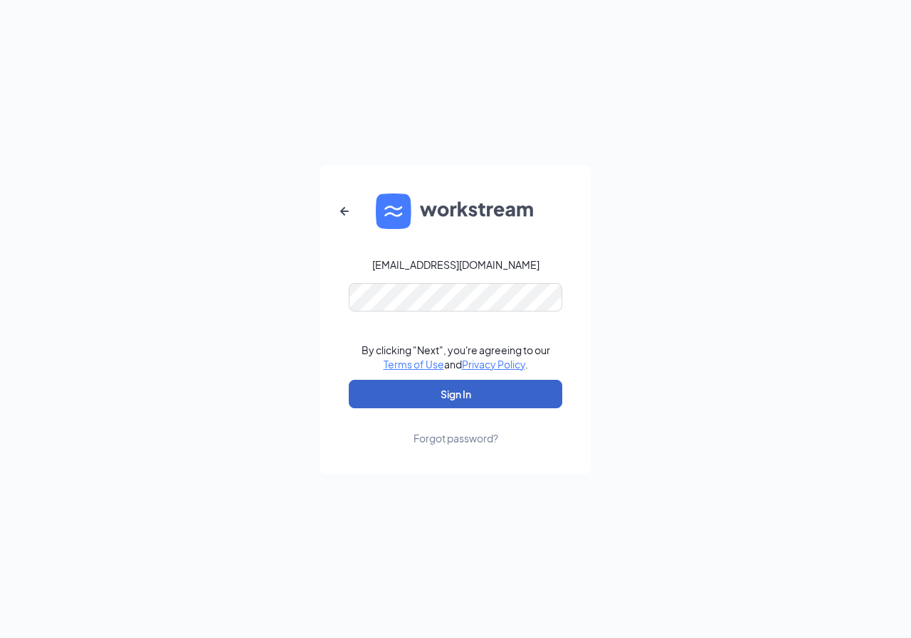
click at [466, 401] on button "Sign In" at bounding box center [455, 394] width 213 height 28
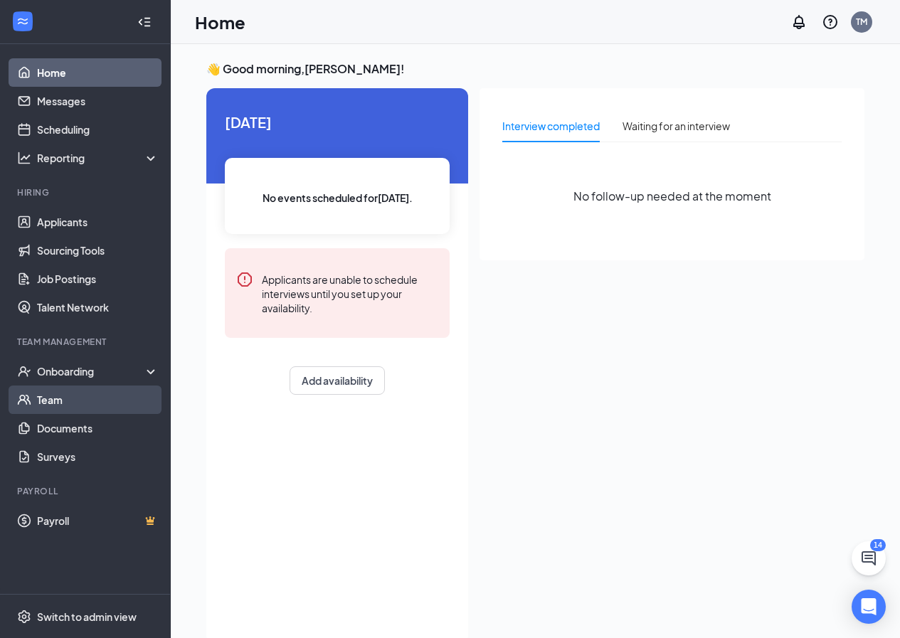
click at [54, 402] on link "Team" at bounding box center [98, 400] width 122 height 28
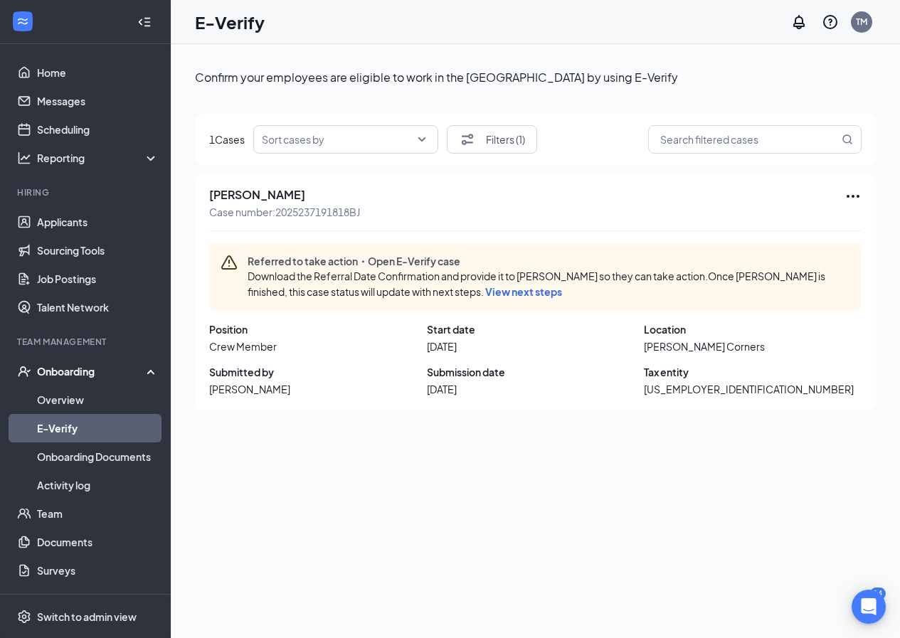
click at [495, 294] on span "View next steps" at bounding box center [523, 291] width 77 height 13
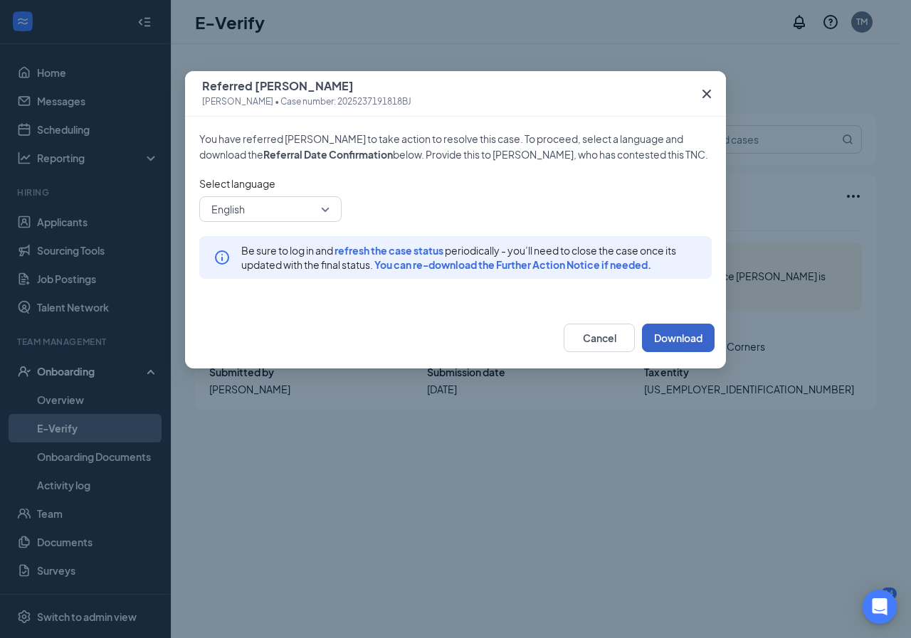
click at [685, 341] on button "Download" at bounding box center [678, 338] width 73 height 28
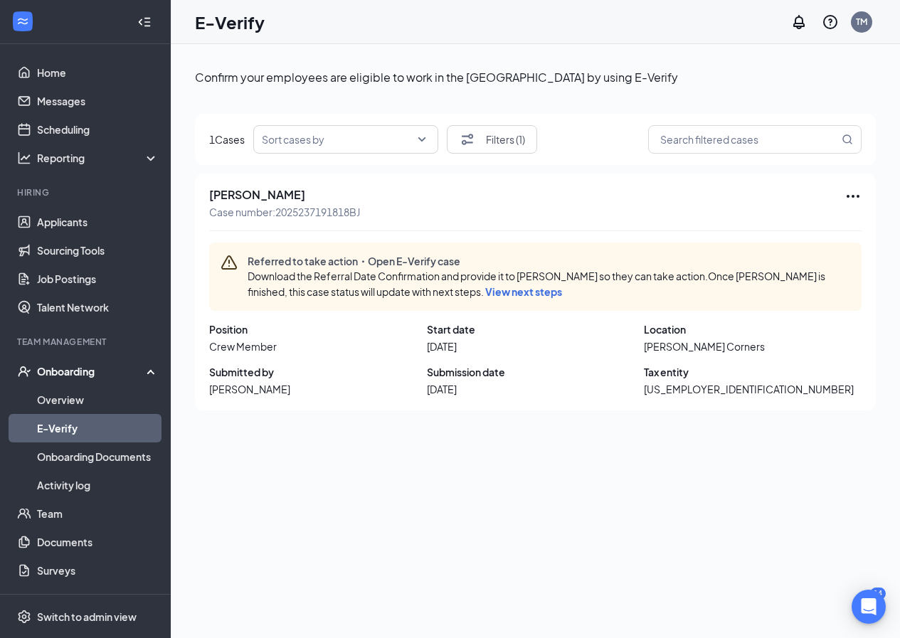
click at [539, 487] on div "Confirm your employees are eligible to work in the United States by using E-Ver…" at bounding box center [535, 373] width 681 height 624
click at [73, 401] on link "Overview" at bounding box center [98, 400] width 122 height 28
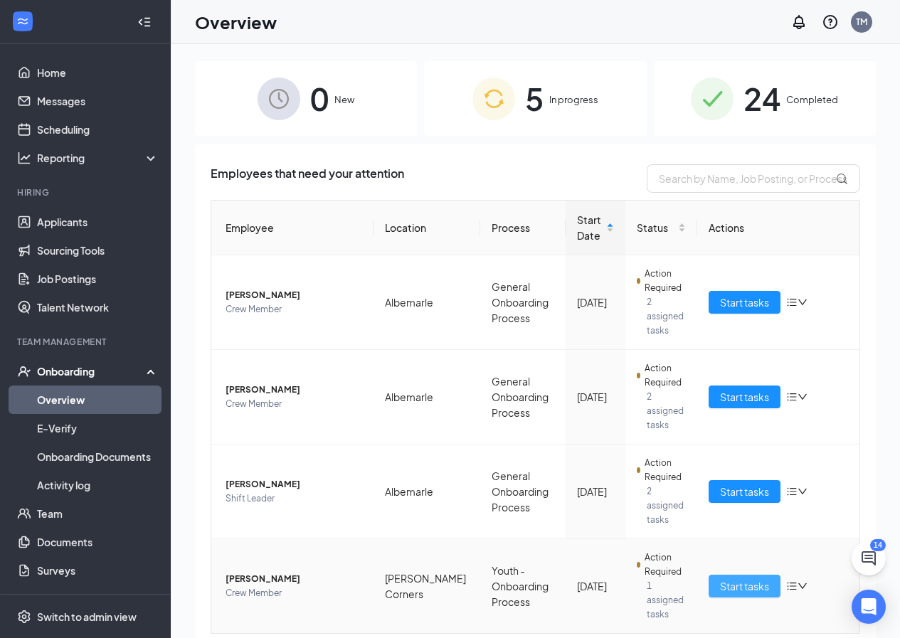
click at [741, 578] on span "Start tasks" at bounding box center [744, 586] width 49 height 16
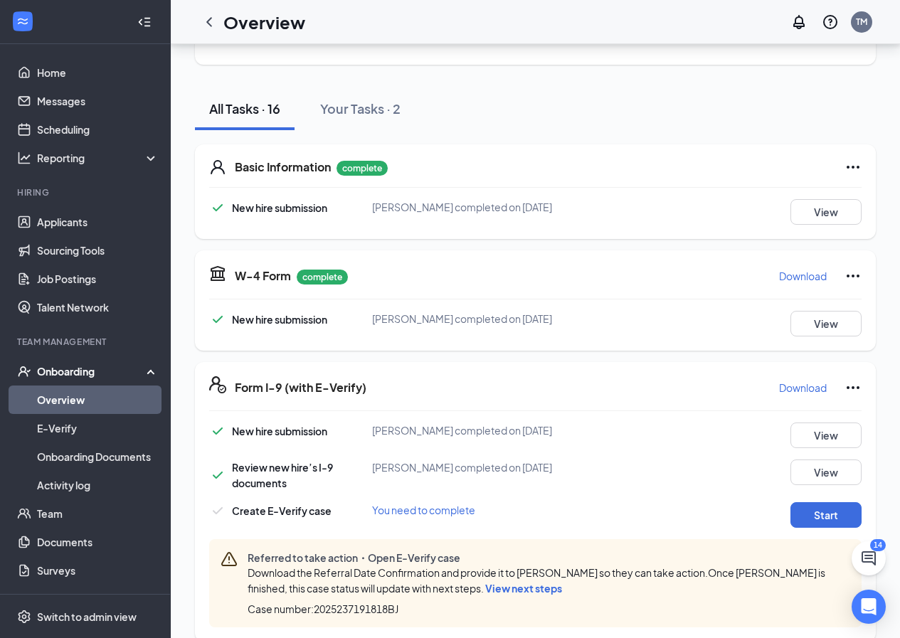
scroll to position [142, 0]
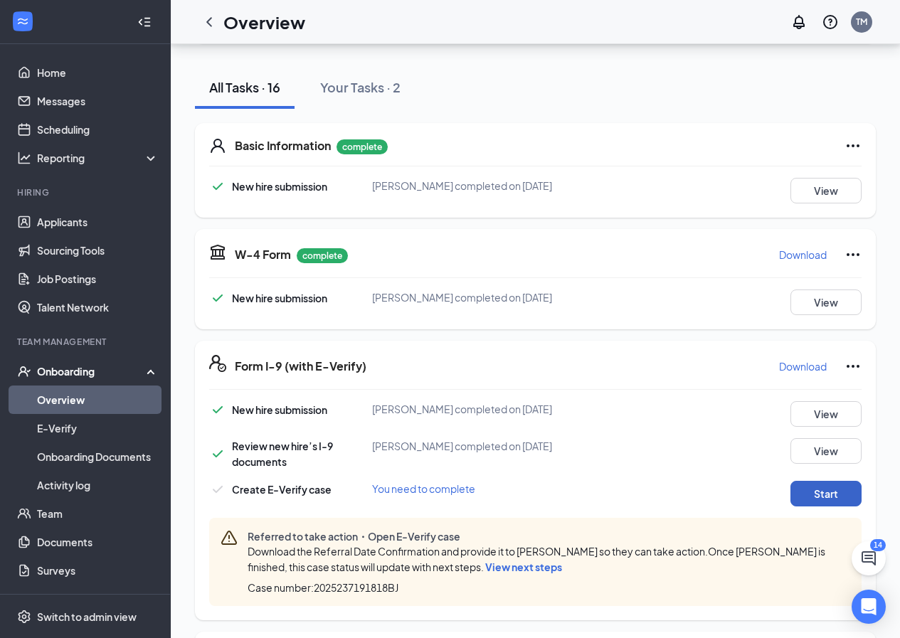
click at [826, 488] on button "Start" at bounding box center [825, 494] width 71 height 26
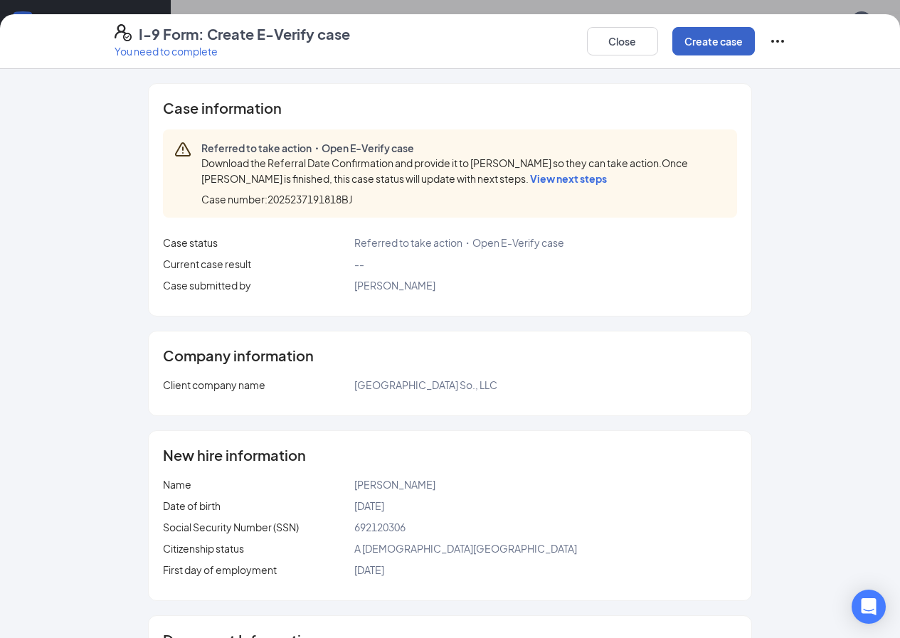
click at [755, 49] on button "Create case" at bounding box center [713, 41] width 83 height 28
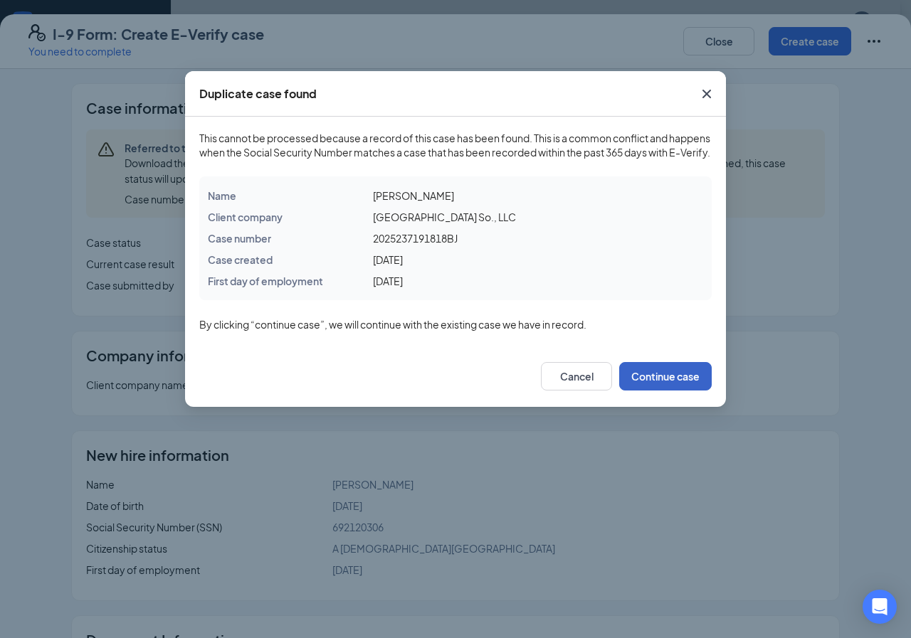
click at [683, 387] on button "Continue case" at bounding box center [665, 376] width 92 height 28
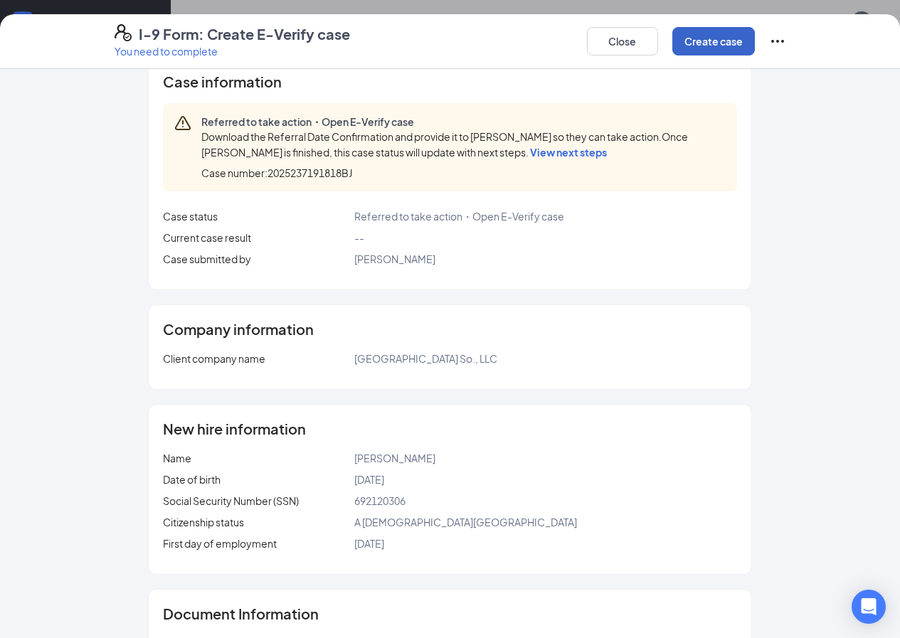
scroll to position [0, 0]
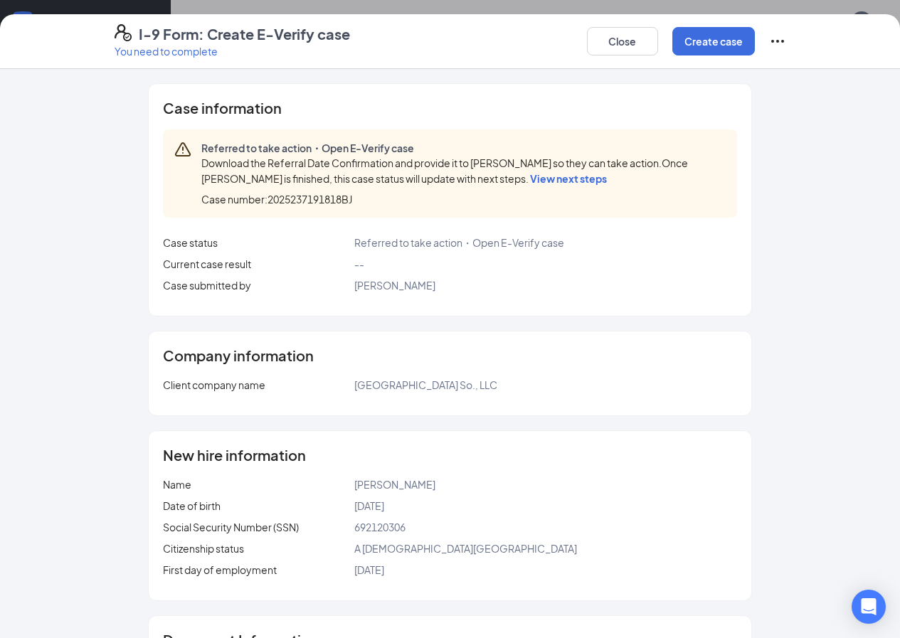
click at [786, 41] on icon "Ellipses" at bounding box center [777, 41] width 17 height 17
click at [786, 40] on icon "Ellipses" at bounding box center [777, 41] width 17 height 17
click at [804, 75] on span "Mark as complete" at bounding box center [809, 70] width 83 height 14
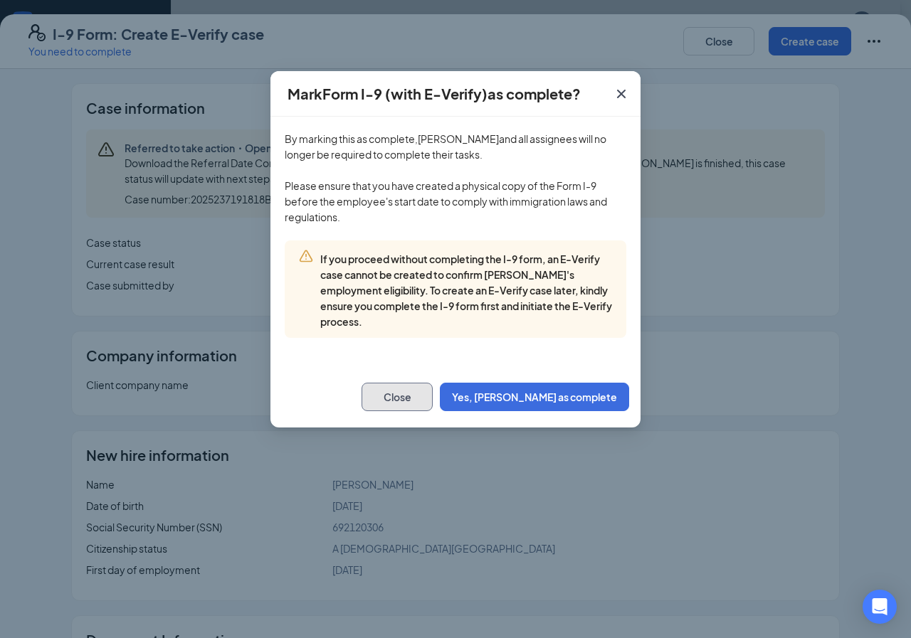
click at [433, 398] on button "Close" at bounding box center [396, 397] width 71 height 28
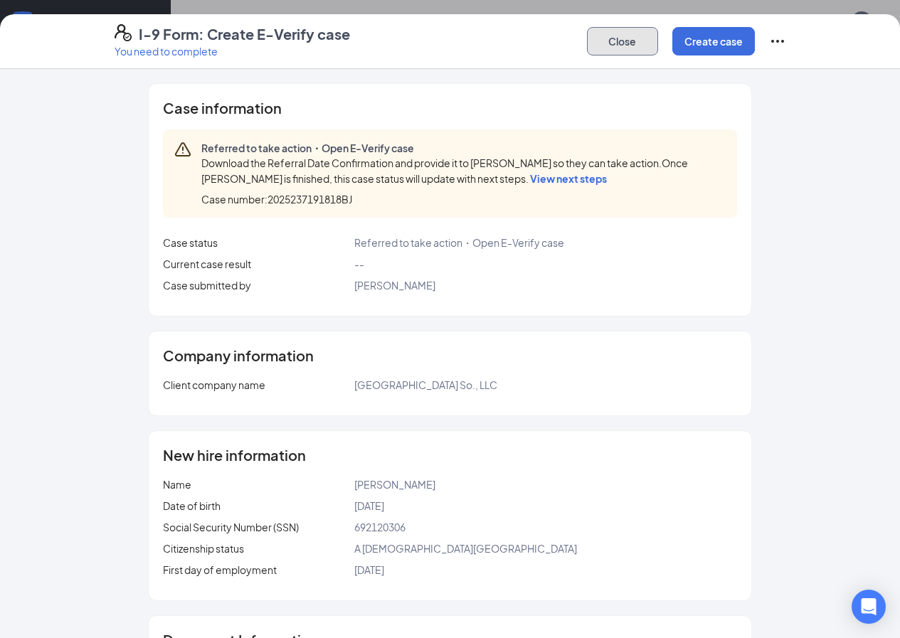
click at [658, 43] on button "Close" at bounding box center [622, 41] width 71 height 28
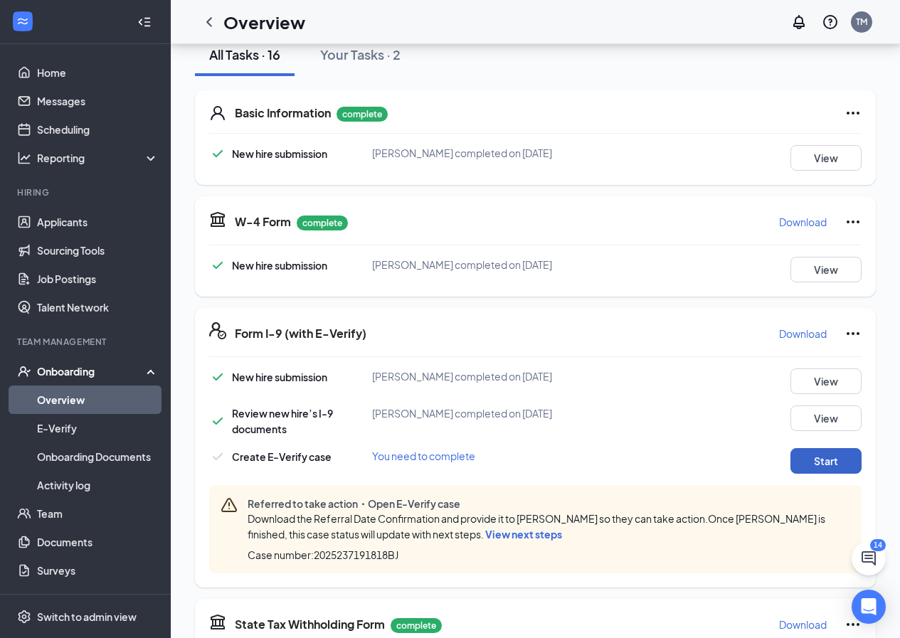
scroll to position [213, 0]
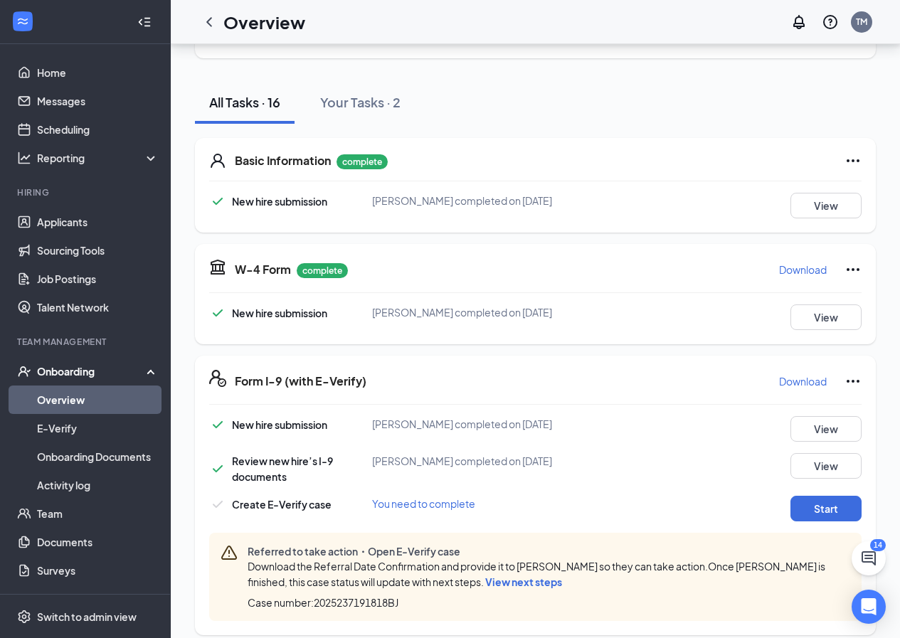
scroll to position [142, 0]
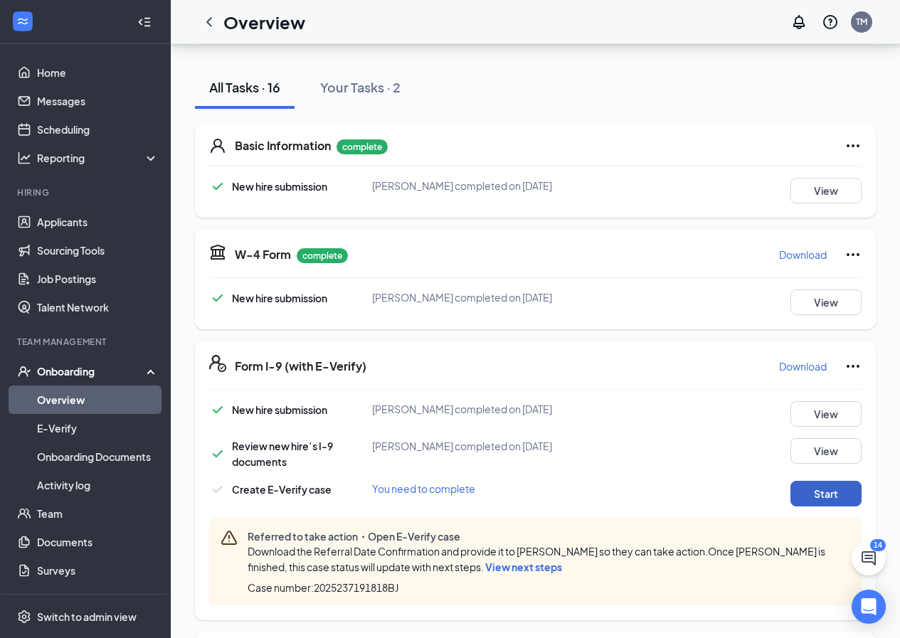
click at [835, 493] on button "Start" at bounding box center [825, 494] width 71 height 26
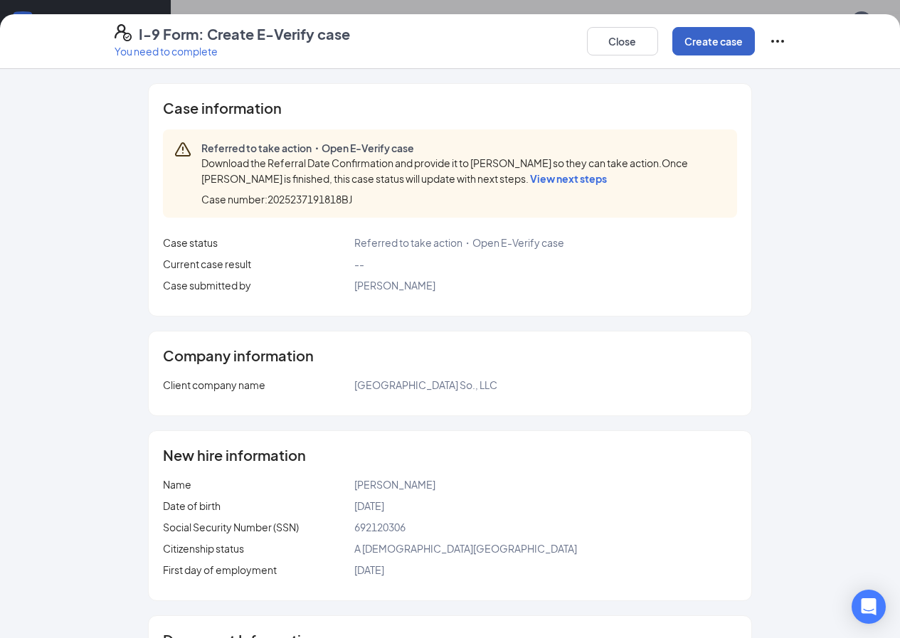
click at [755, 48] on button "Create case" at bounding box center [713, 41] width 83 height 28
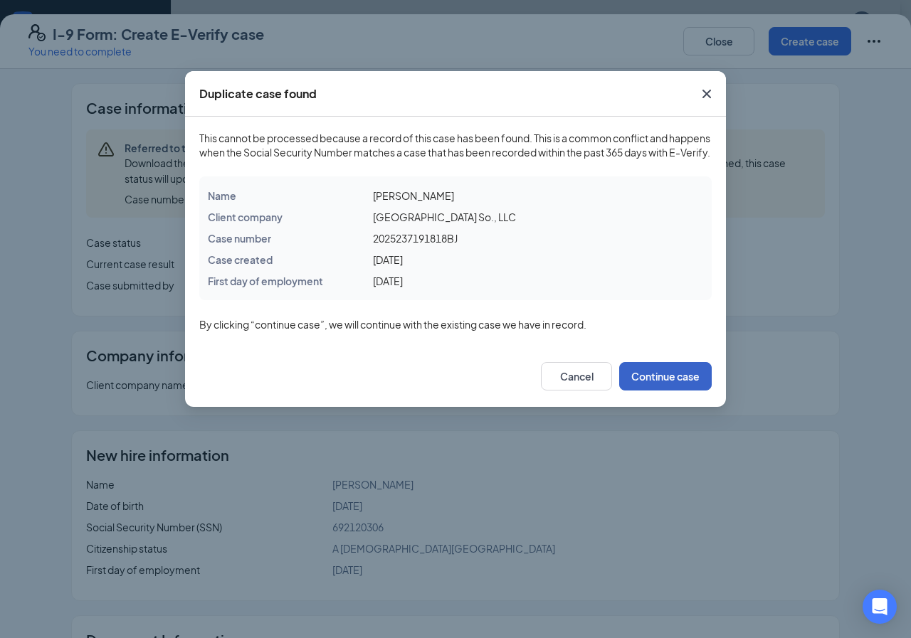
click at [661, 388] on button "Continue case" at bounding box center [665, 376] width 92 height 28
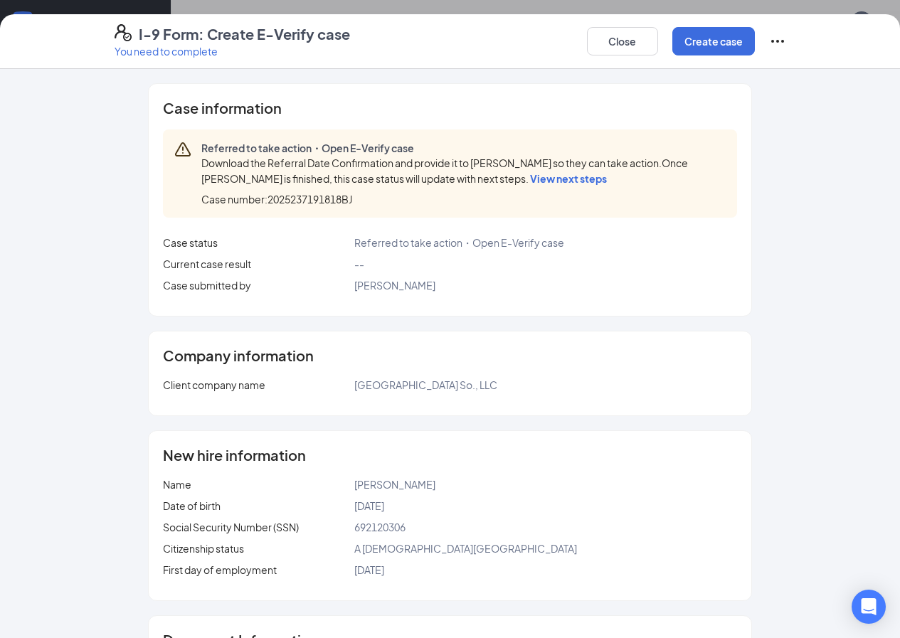
click at [784, 41] on icon "Ellipses" at bounding box center [777, 41] width 13 height 3
click at [815, 167] on div "Case information Referred to take action・Open E-Verify case Download the Referr…" at bounding box center [450, 470] width 729 height 775
click at [658, 44] on button "Close" at bounding box center [622, 41] width 71 height 28
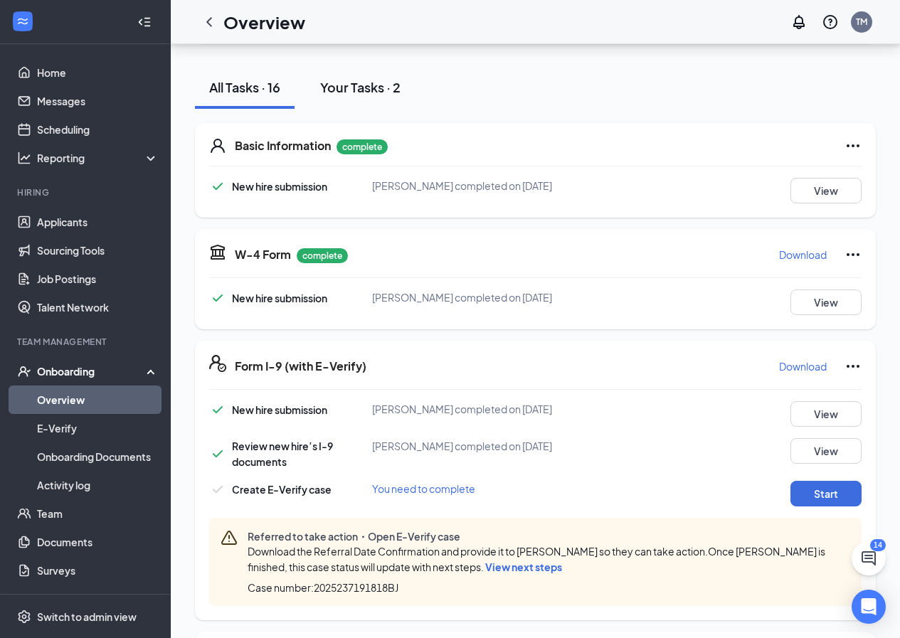
click at [363, 88] on div "Your Tasks · 2" at bounding box center [360, 87] width 80 height 18
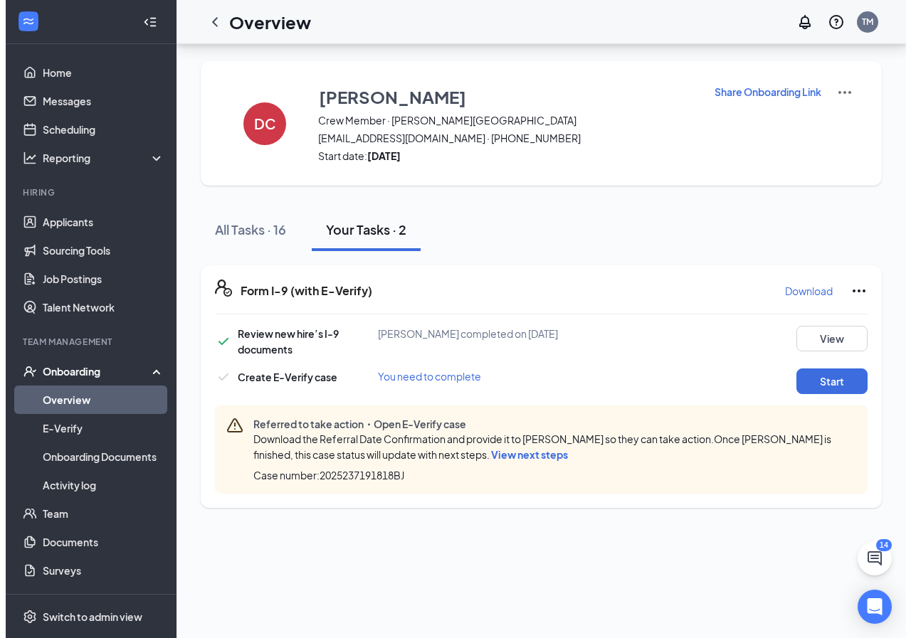
scroll to position [0, 0]
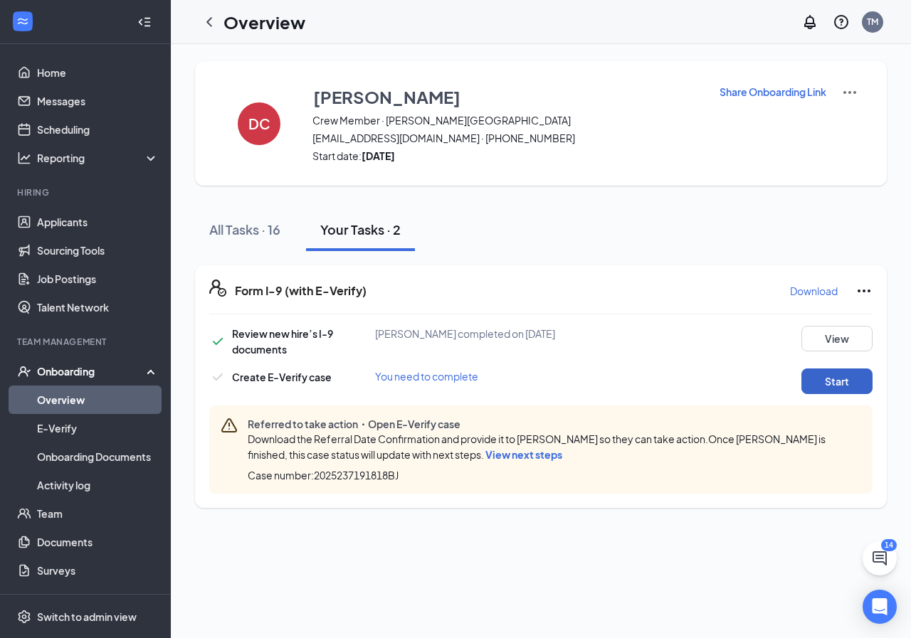
click at [841, 376] on button "Start" at bounding box center [836, 382] width 71 height 26
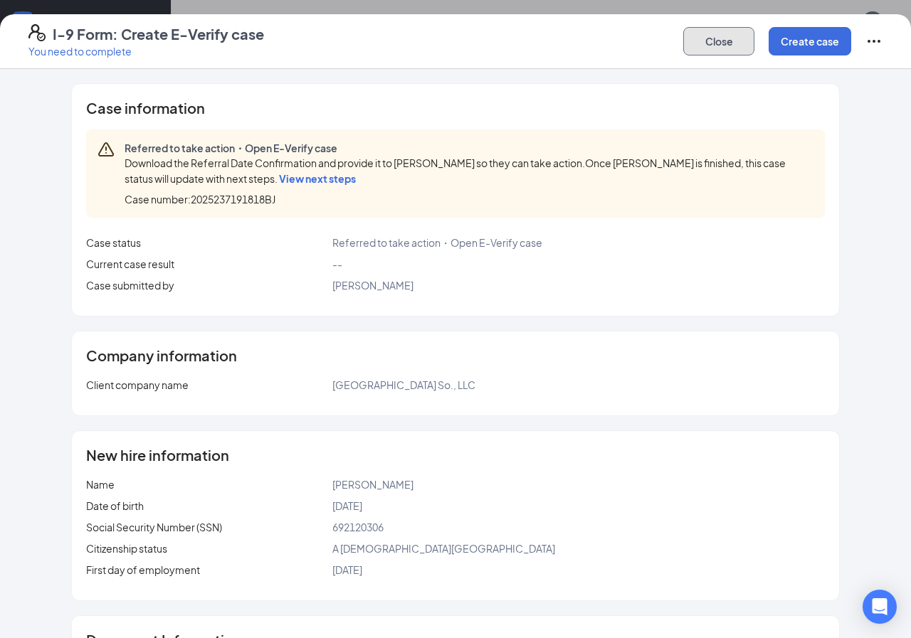
click at [719, 41] on button "Close" at bounding box center [718, 41] width 71 height 28
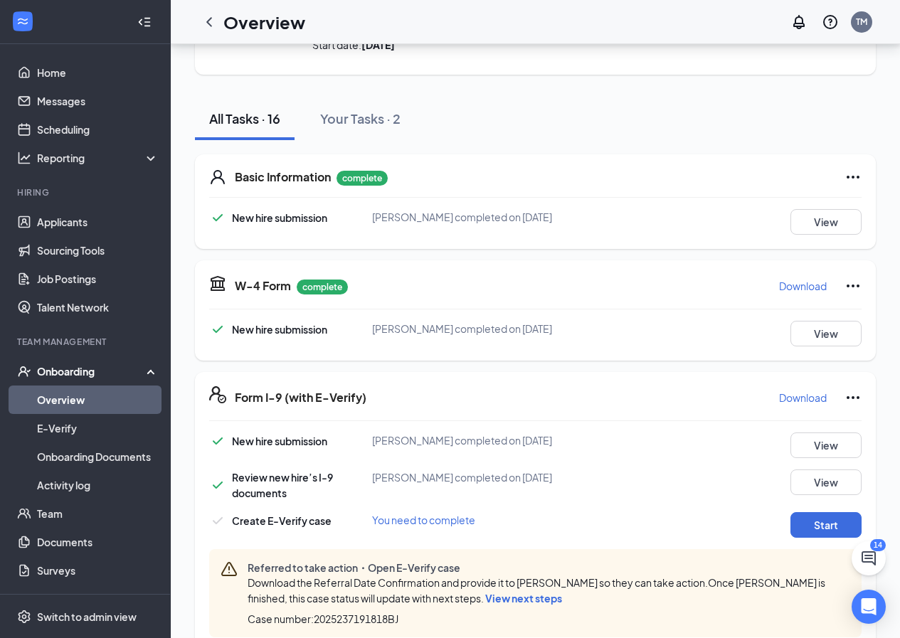
scroll to position [142, 0]
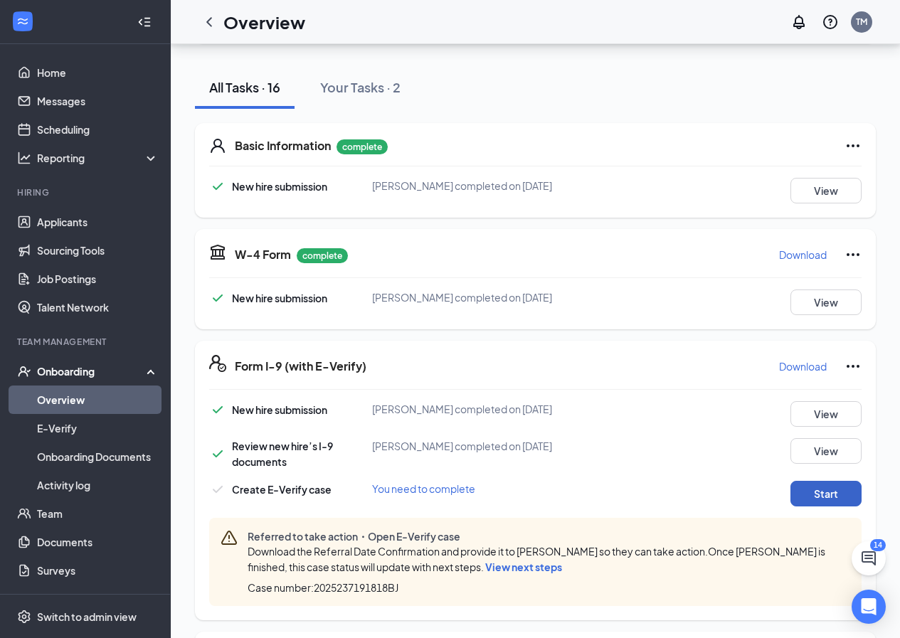
click at [803, 489] on button "Start" at bounding box center [825, 494] width 71 height 26
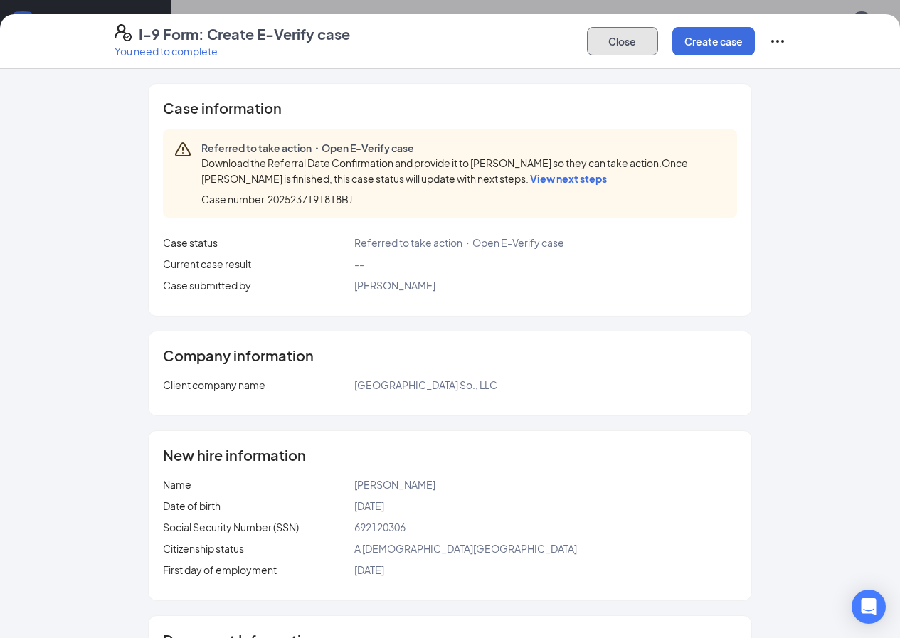
click at [658, 43] on button "Close" at bounding box center [622, 41] width 71 height 28
